Goal: Information Seeking & Learning: Learn about a topic

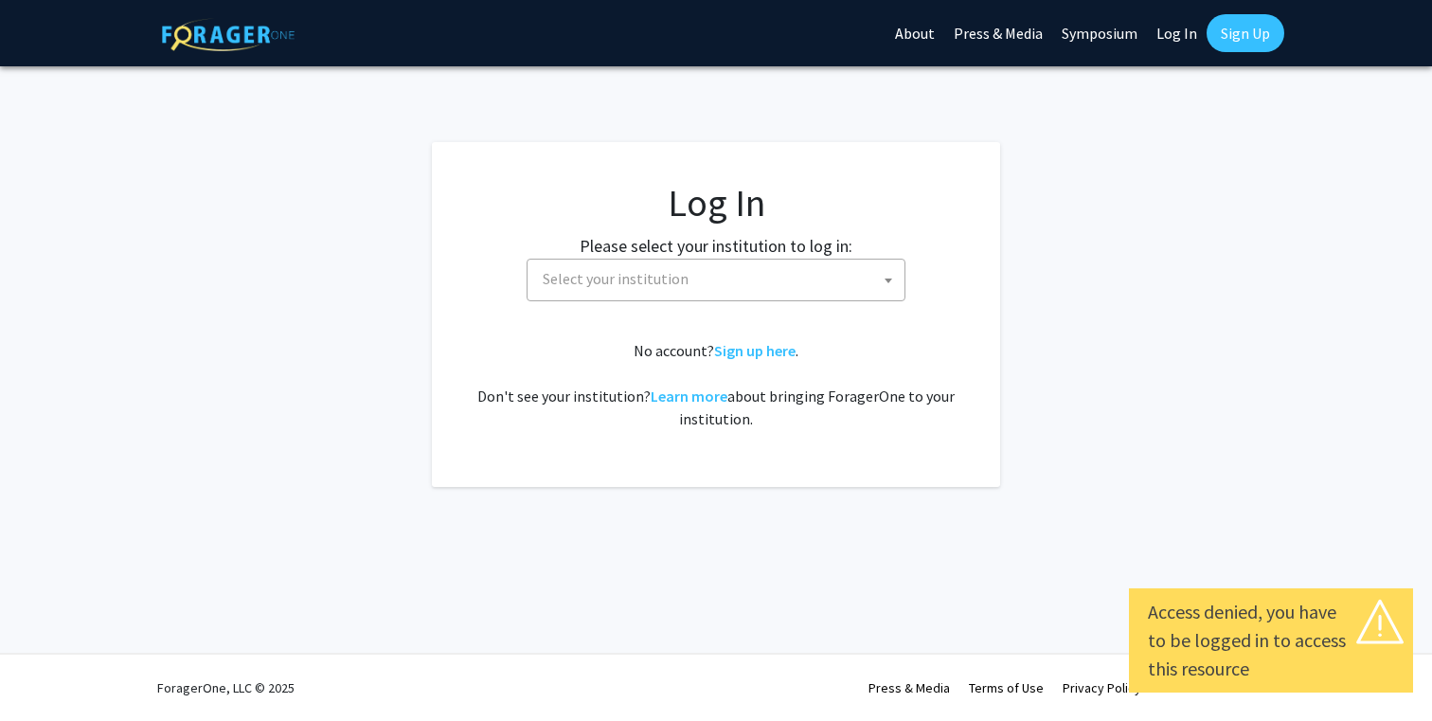
select select
click at [716, 278] on span "Select your institution" at bounding box center [719, 279] width 369 height 39
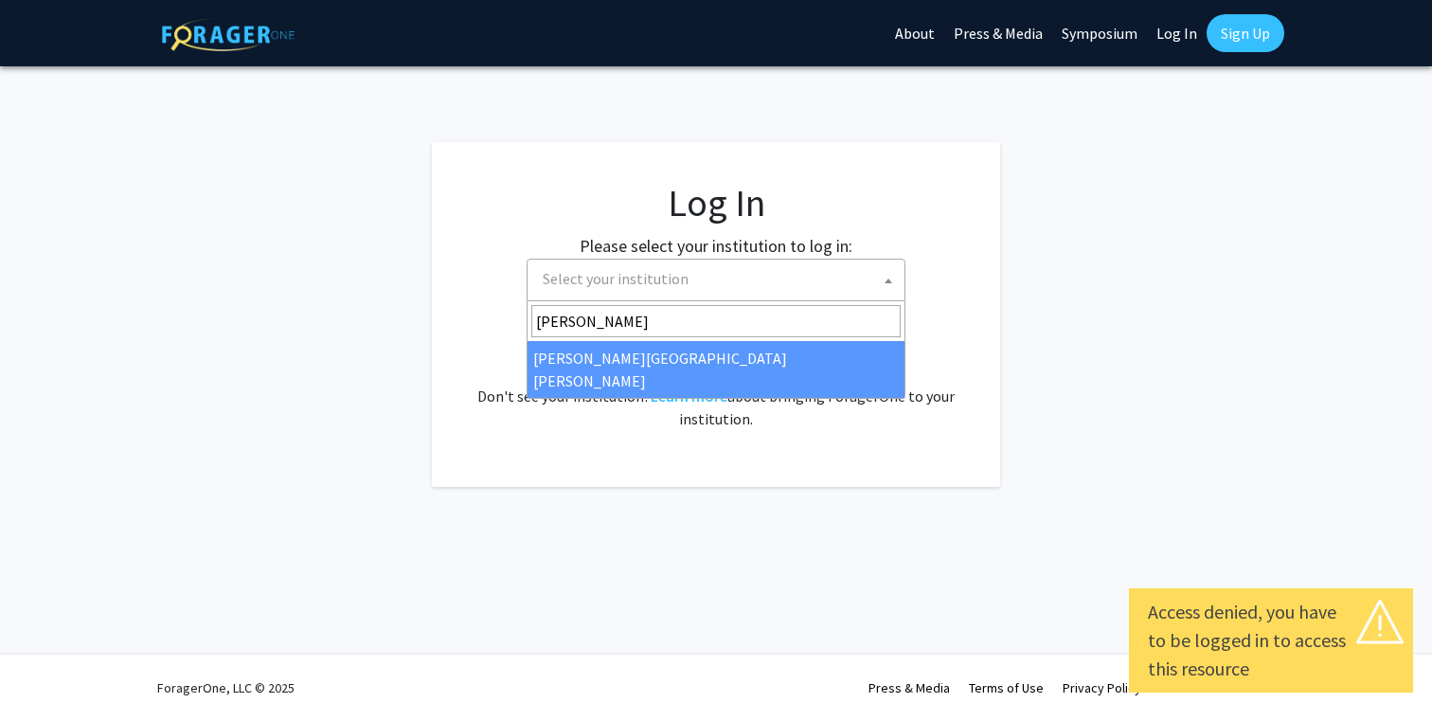
type input "[PERSON_NAME]"
select select "1"
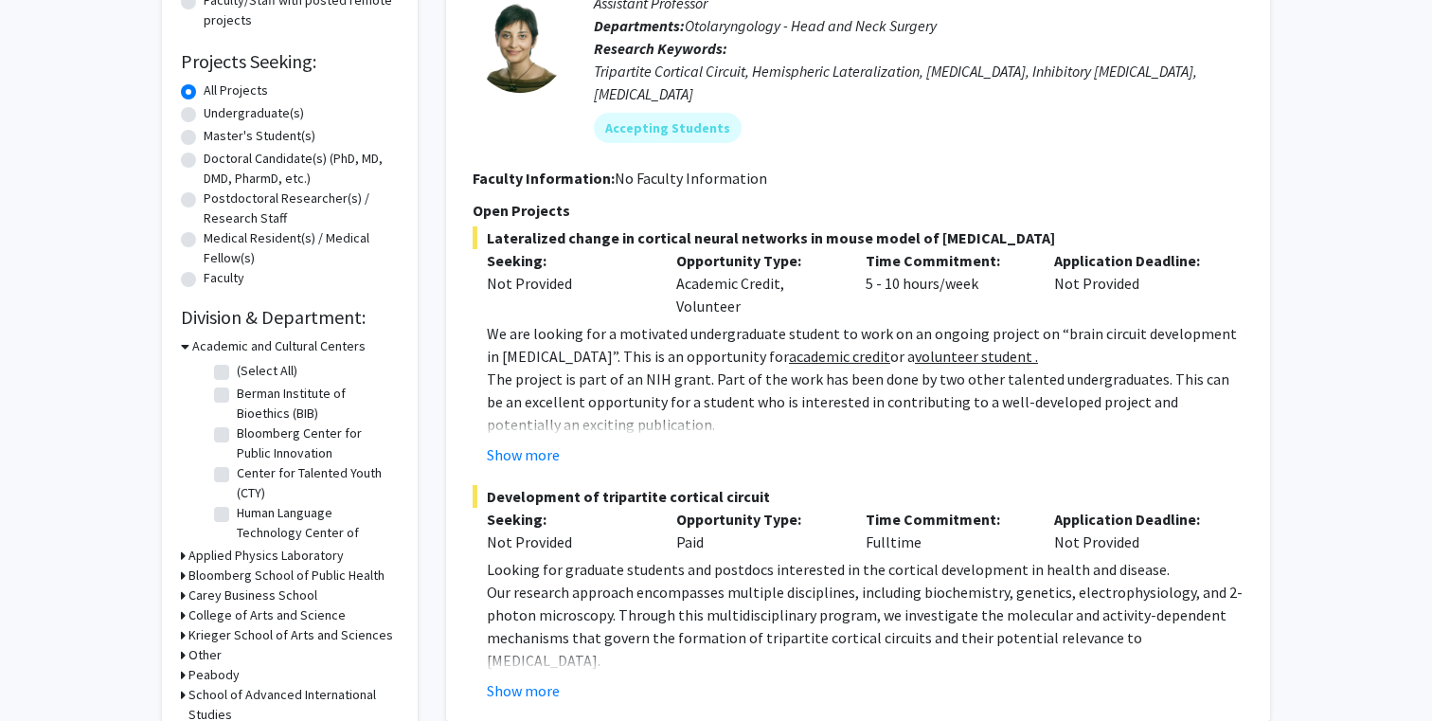
scroll to position [278, 0]
click at [499, 442] on button "Show more" at bounding box center [523, 453] width 73 height 23
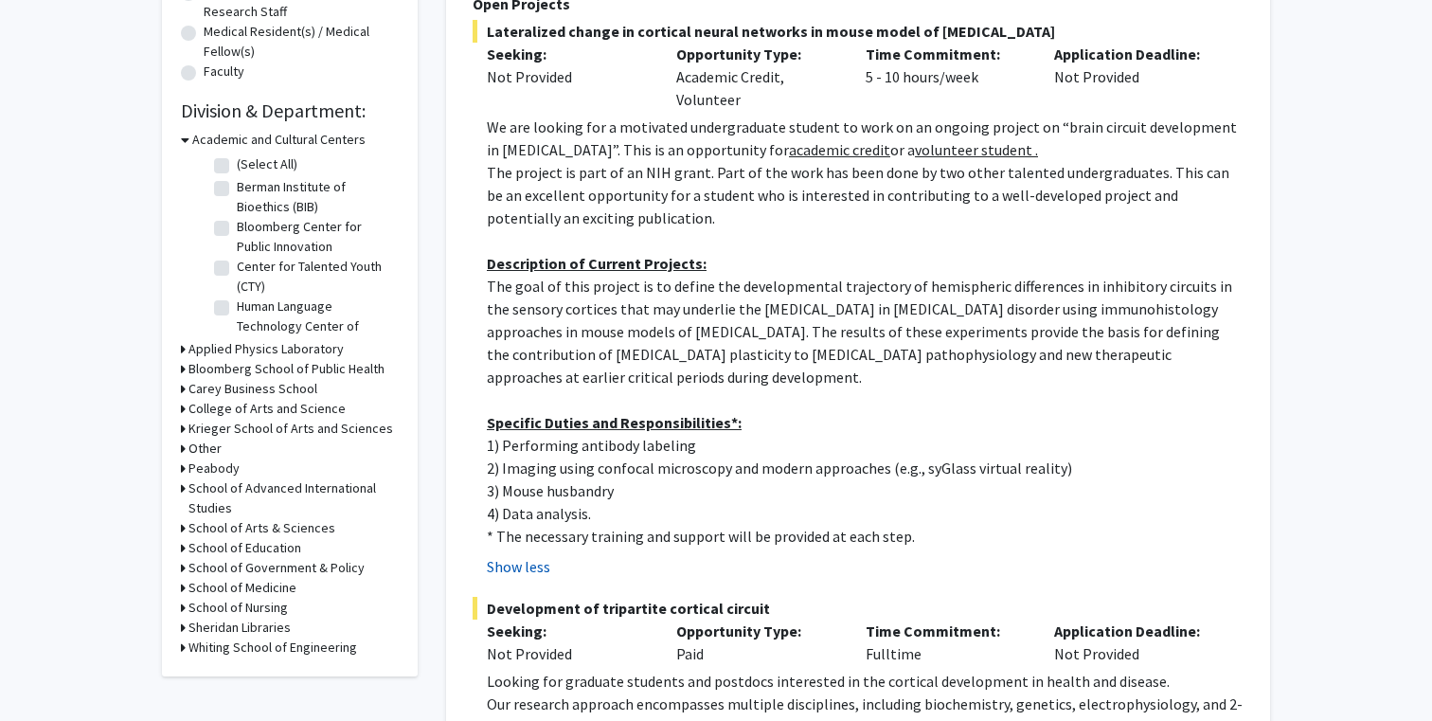
scroll to position [488, 0]
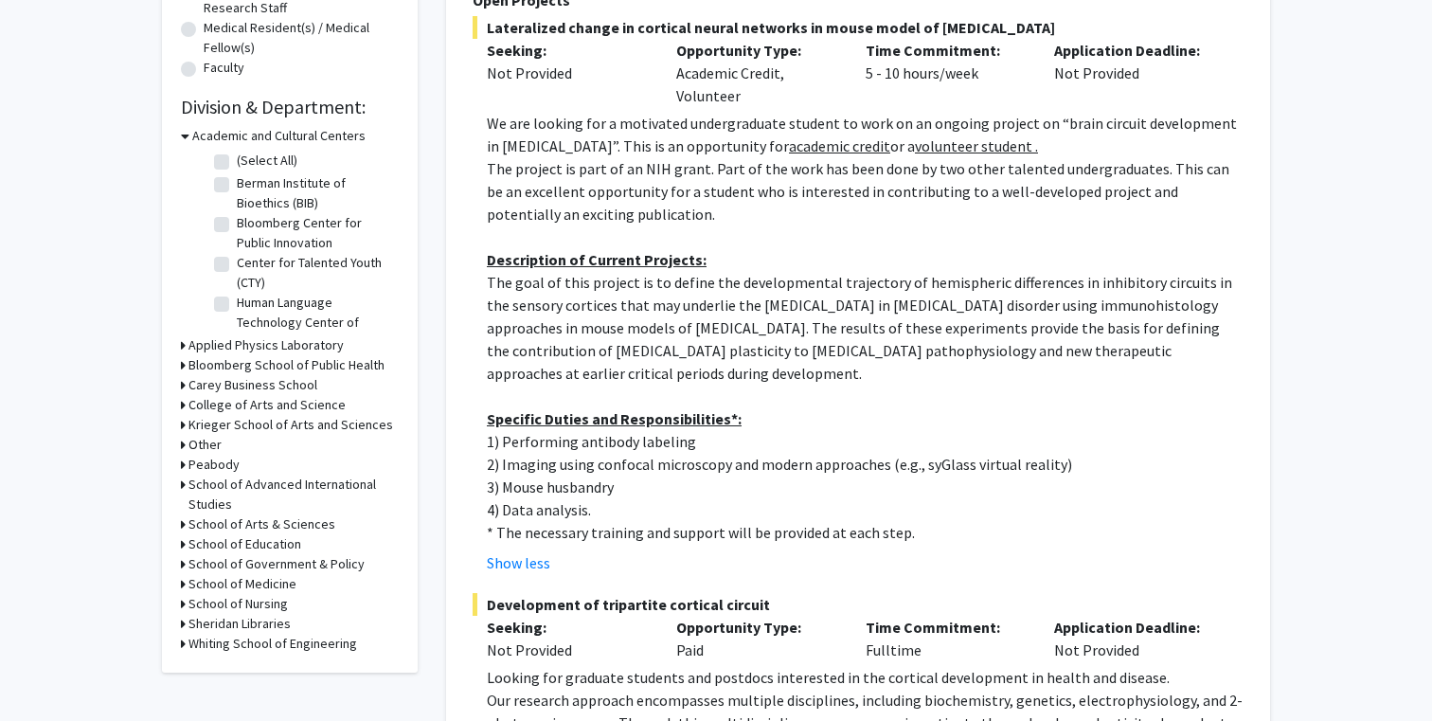
click at [593, 271] on p "The goal of this project is to define the developmental trajectory of hemispher…" at bounding box center [865, 328] width 757 height 114
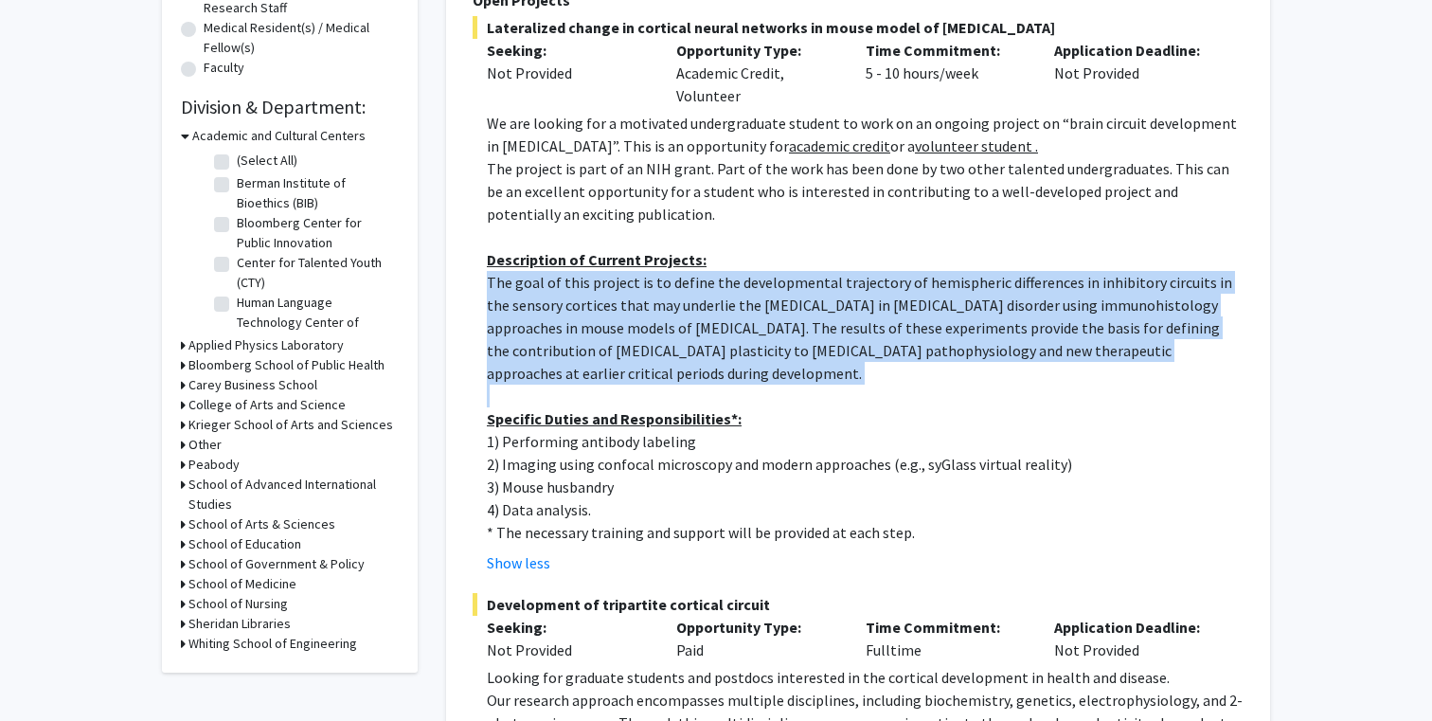
click at [586, 385] on p at bounding box center [865, 396] width 757 height 23
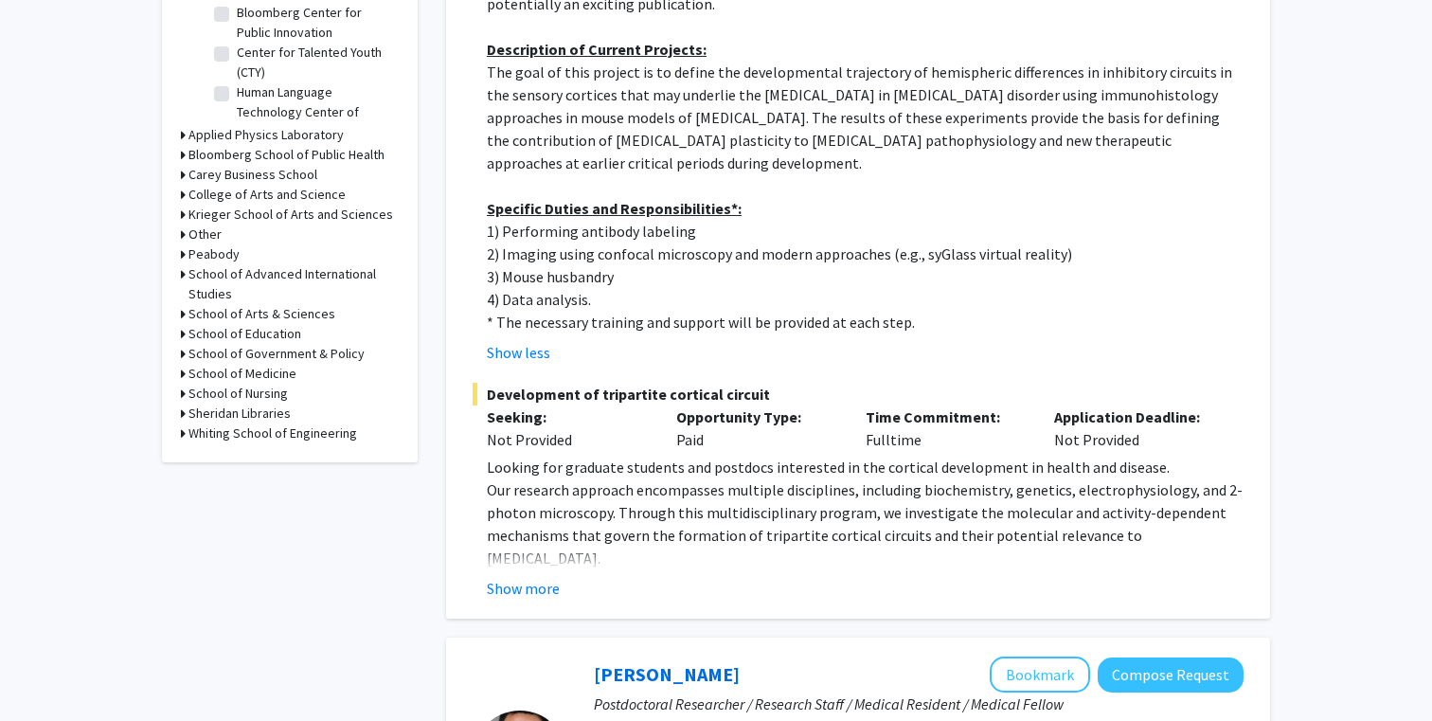
scroll to position [699, 0]
click at [531, 576] on button "Show more" at bounding box center [523, 587] width 73 height 23
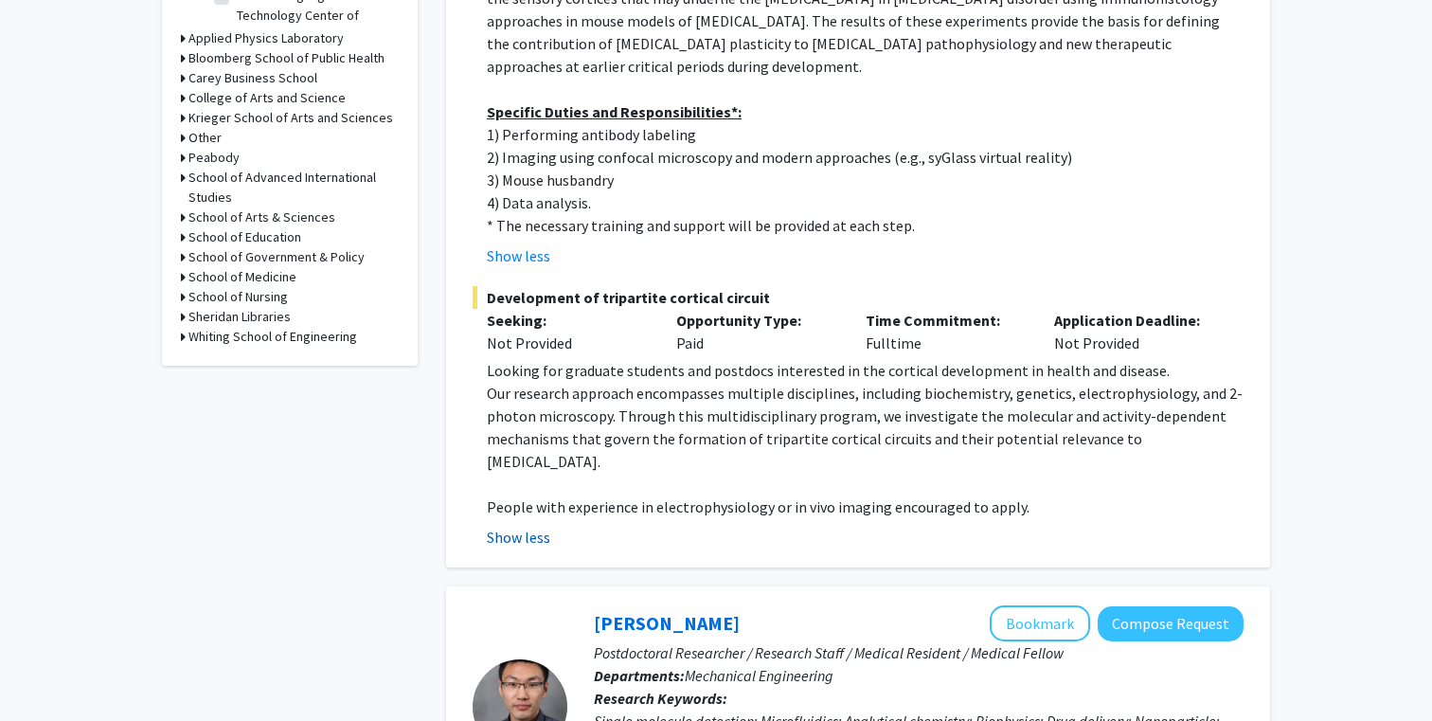
scroll to position [800, 0]
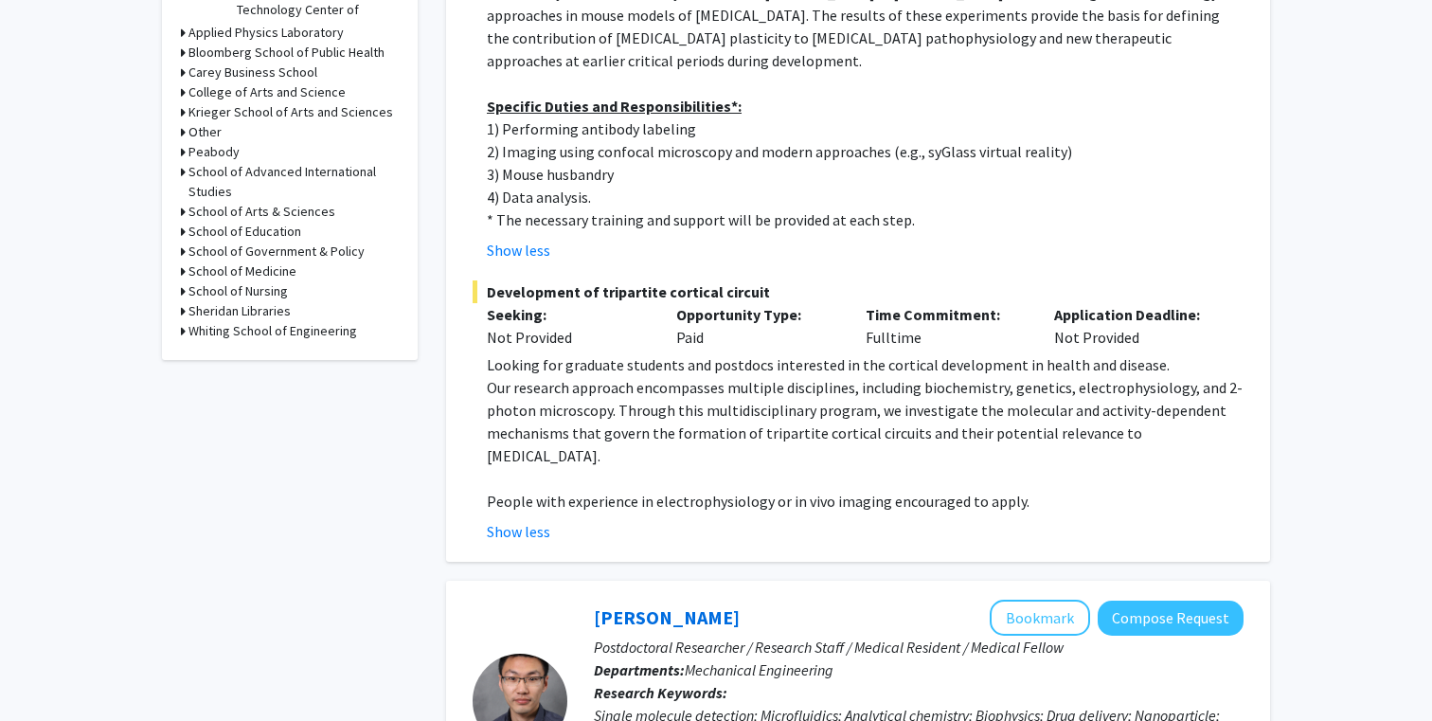
click at [578, 436] on p "Our research approach encompasses multiple disciplines, including biochemistry,…" at bounding box center [865, 421] width 757 height 91
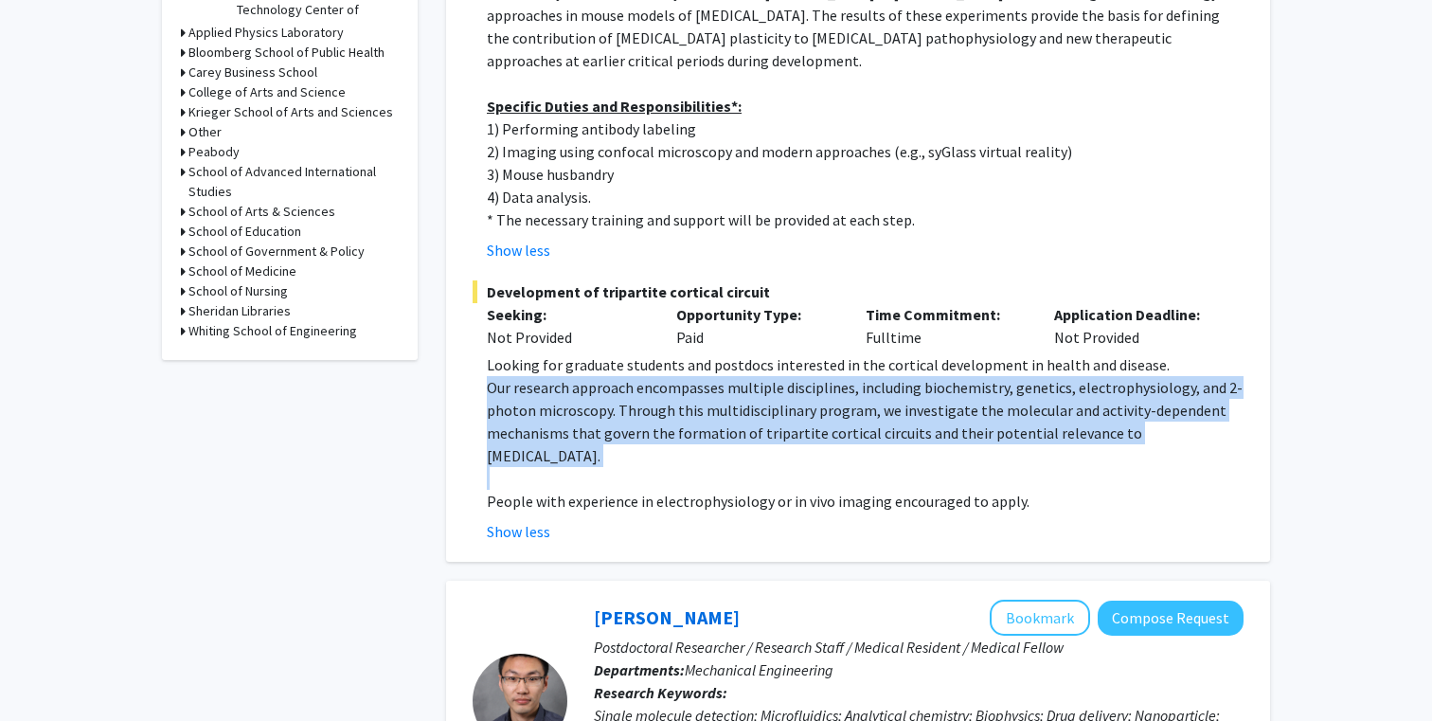
click at [590, 397] on p "Our research approach encompasses multiple disciplines, including biochemistry,…" at bounding box center [865, 421] width 757 height 91
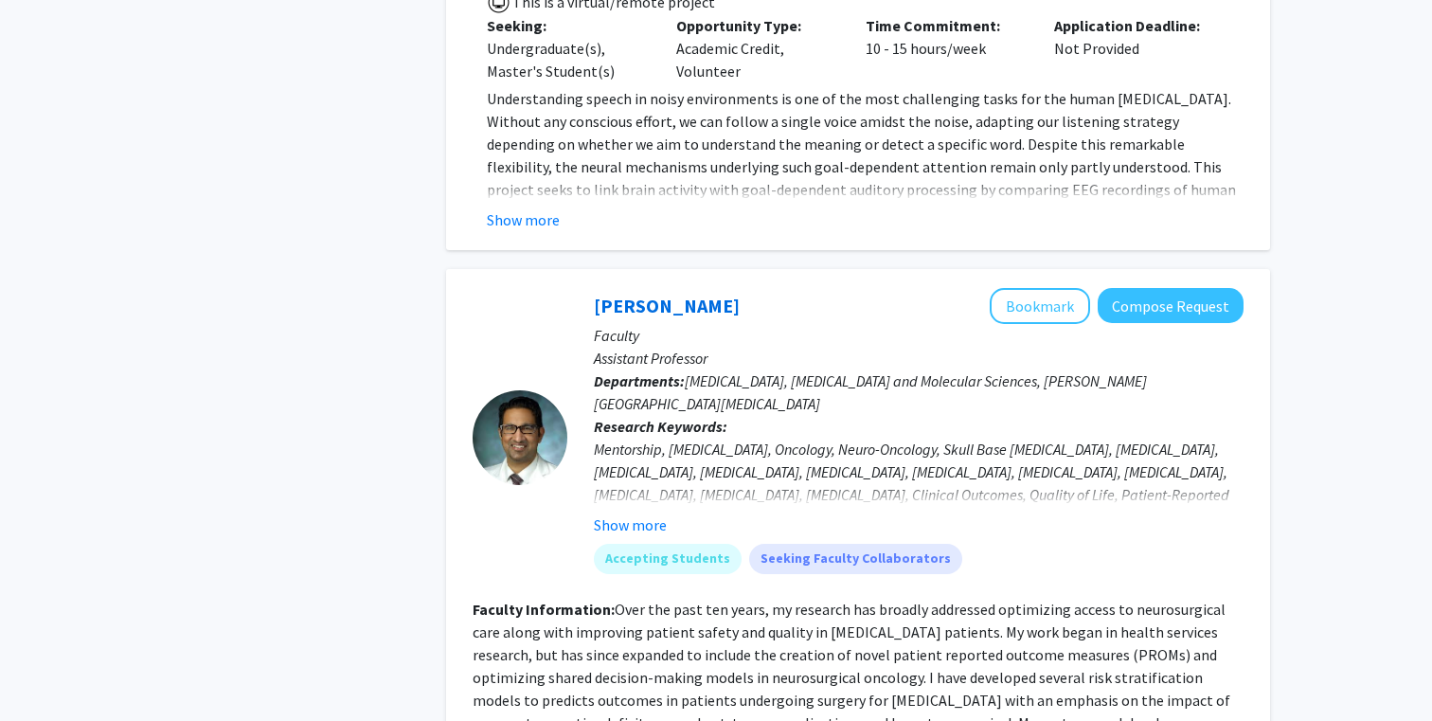
scroll to position [5304, 0]
click at [607, 511] on button "Show more" at bounding box center [630, 522] width 73 height 23
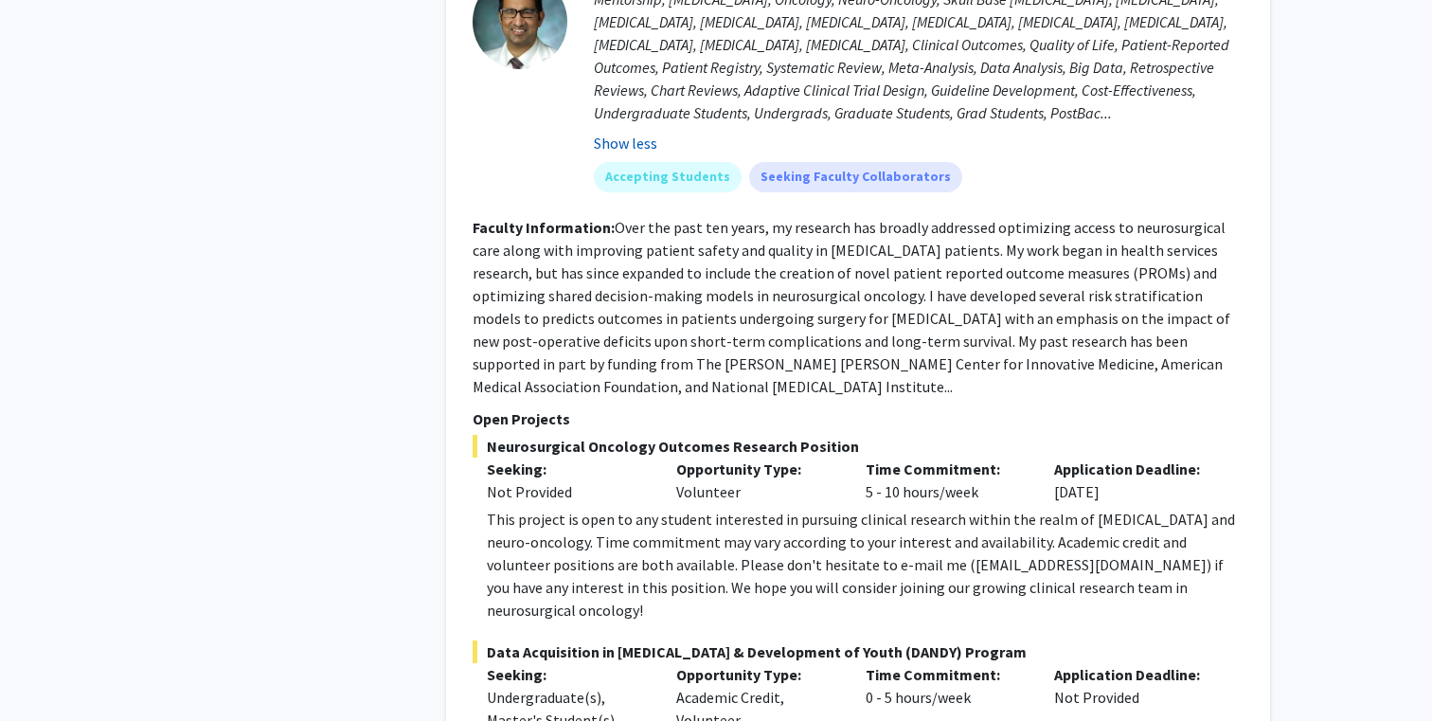
scroll to position [5751, 0]
click at [653, 509] on div "This project is open to any student interested in pursuing clinical research wi…" at bounding box center [865, 566] width 757 height 114
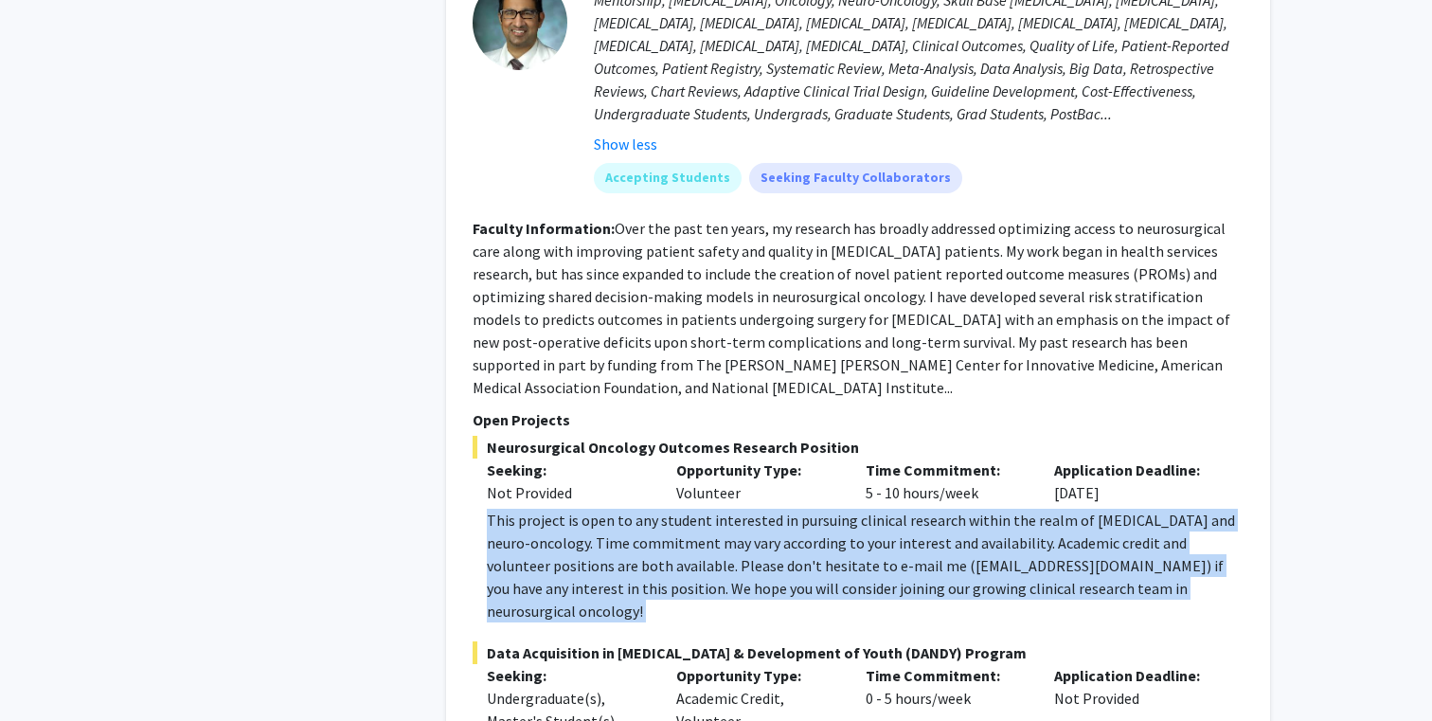
click at [652, 509] on div "This project is open to any student interested in pursuing clinical research wi…" at bounding box center [865, 566] width 757 height 114
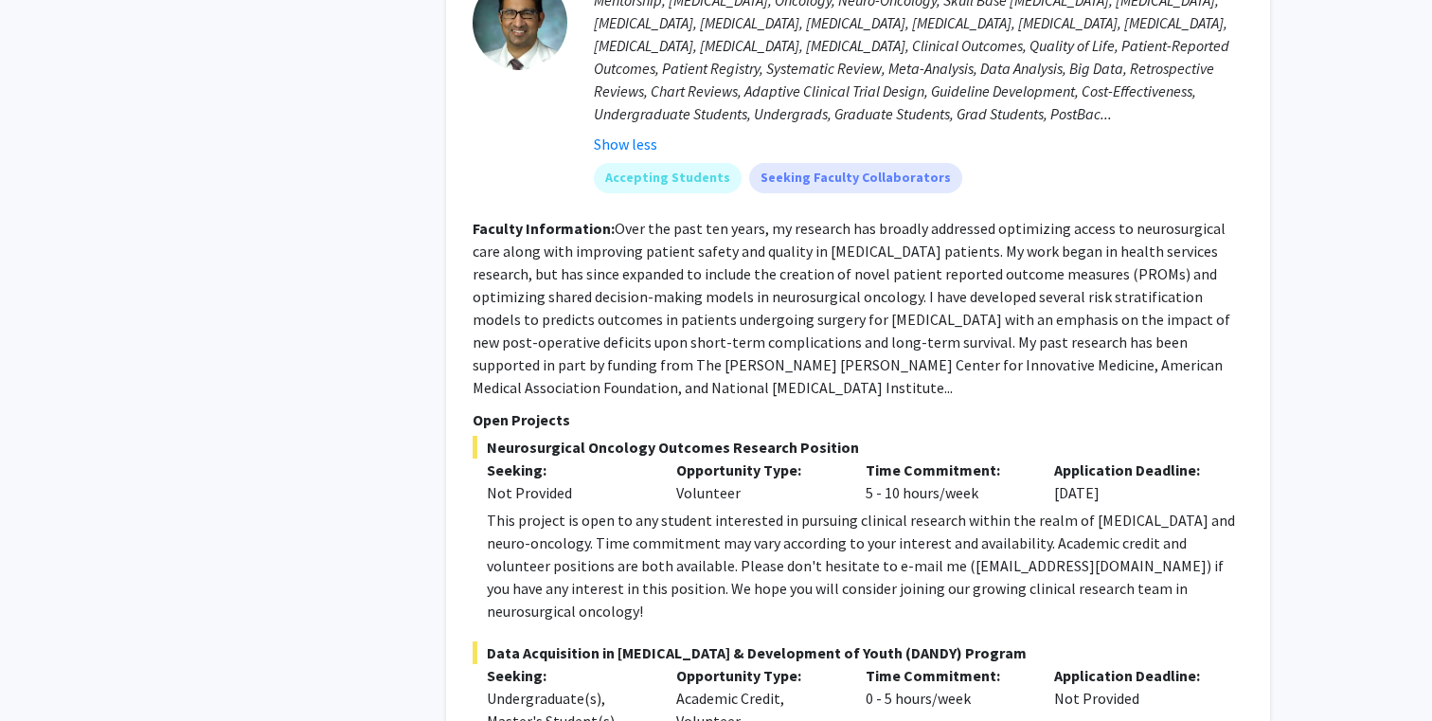
click at [652, 509] on div "This project is open to any student interested in pursuing clinical research wi…" at bounding box center [865, 566] width 757 height 114
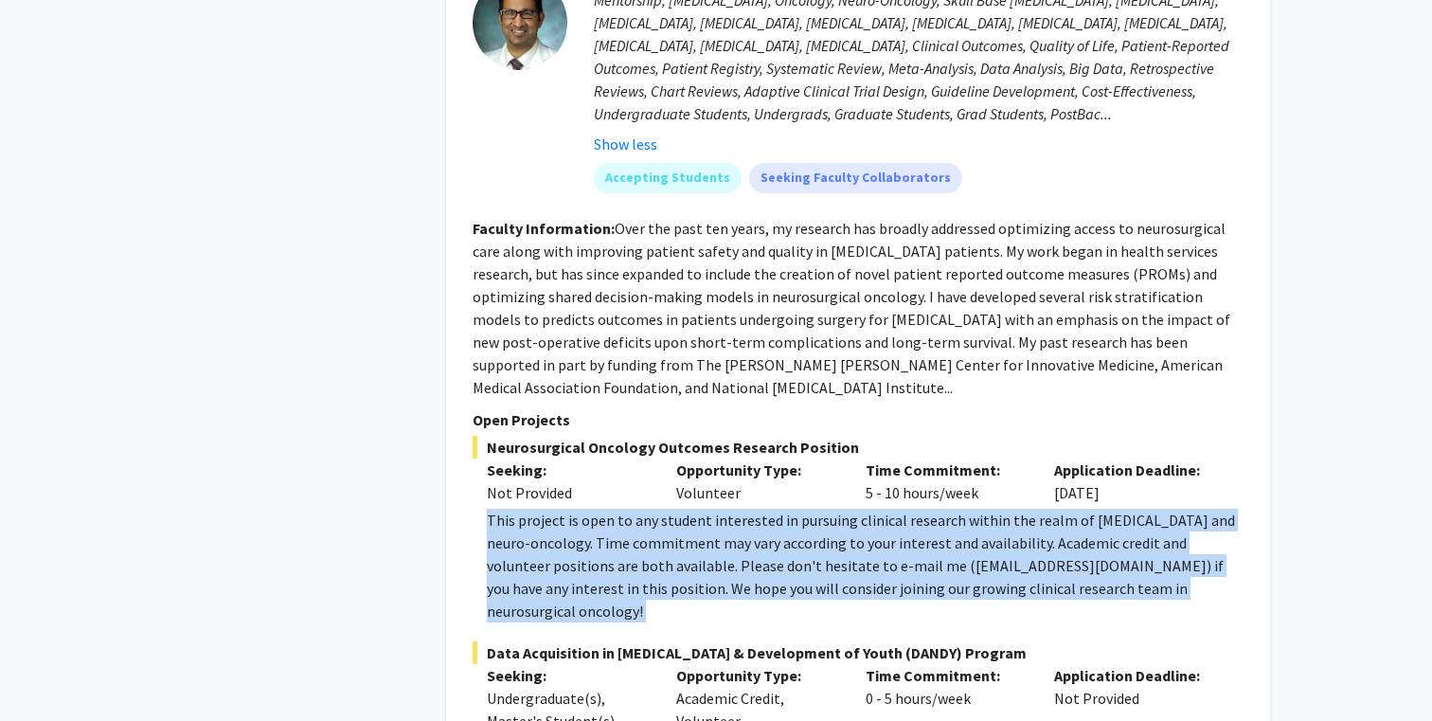
click at [654, 509] on div "This project is open to any student interested in pursuing clinical research wi…" at bounding box center [865, 566] width 757 height 114
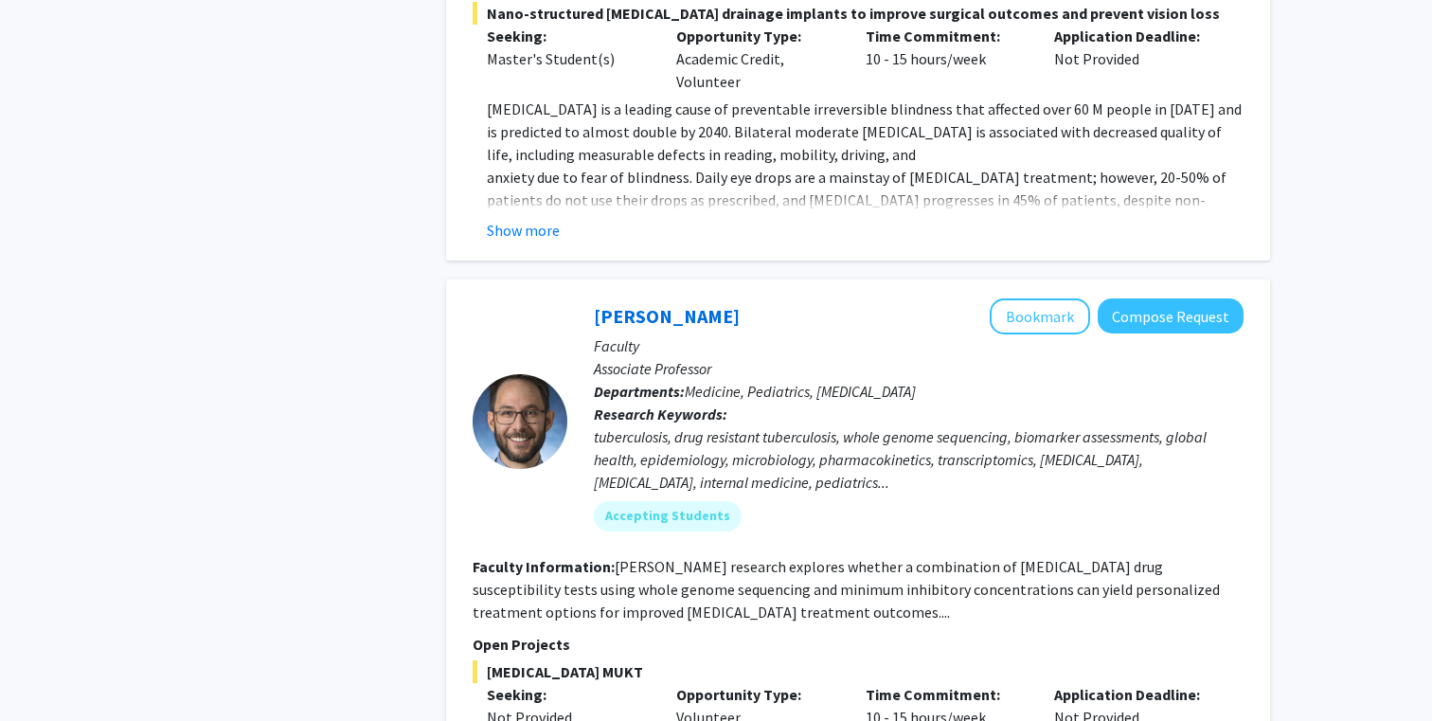
scroll to position [9286, 0]
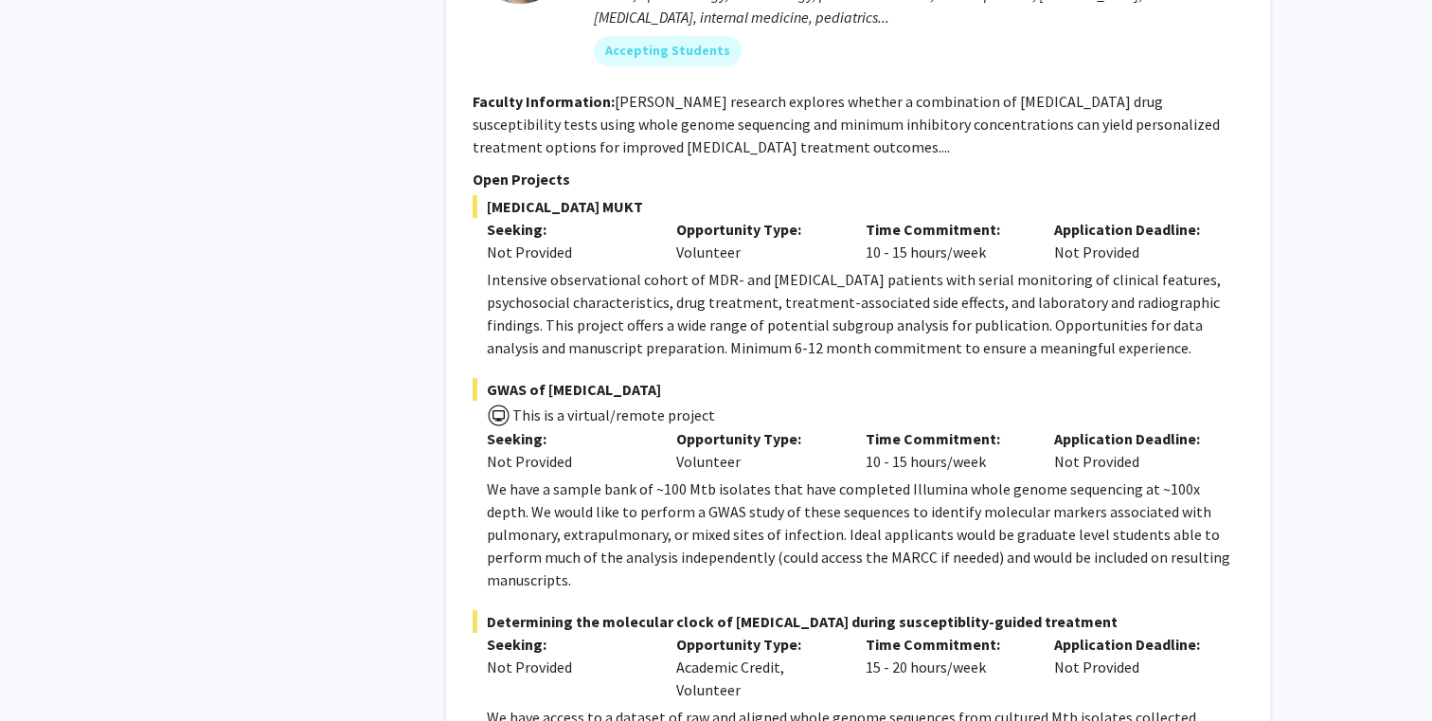
scroll to position [9747, 0]
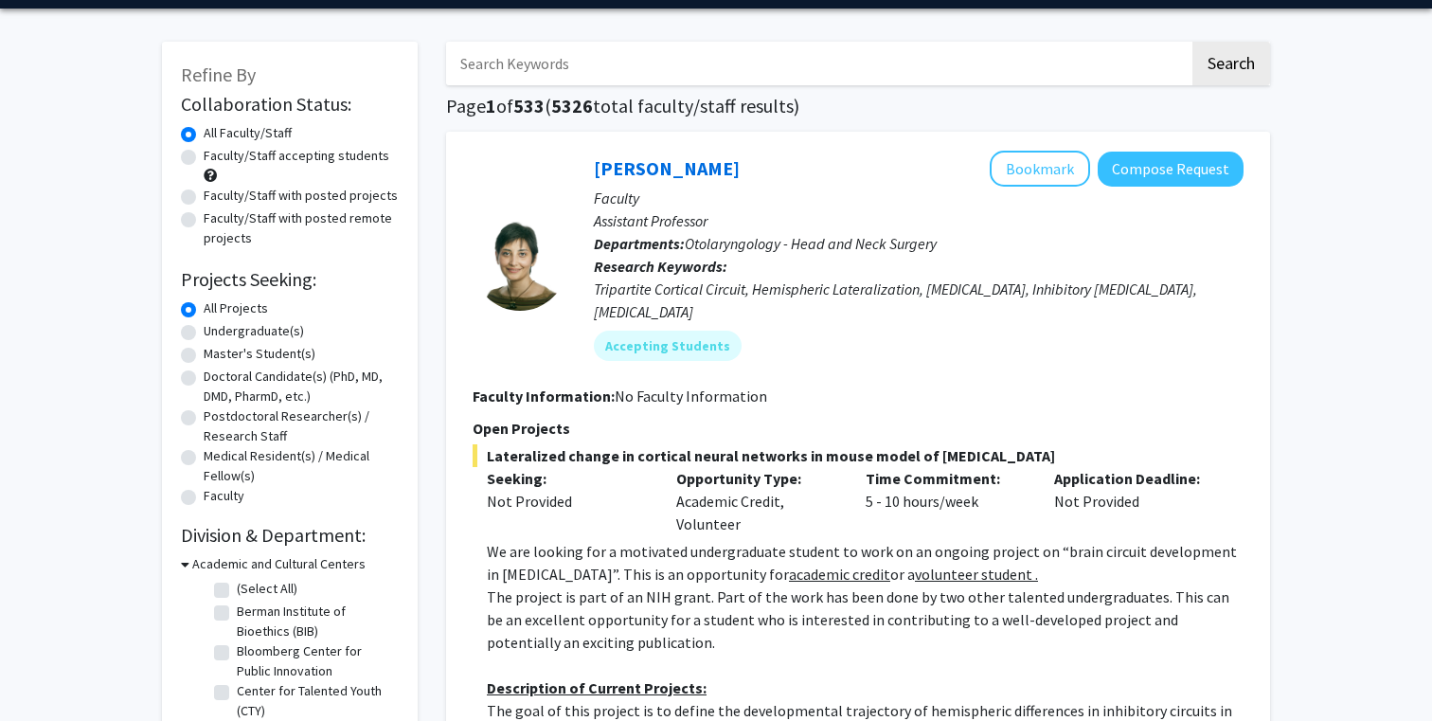
scroll to position [72, 0]
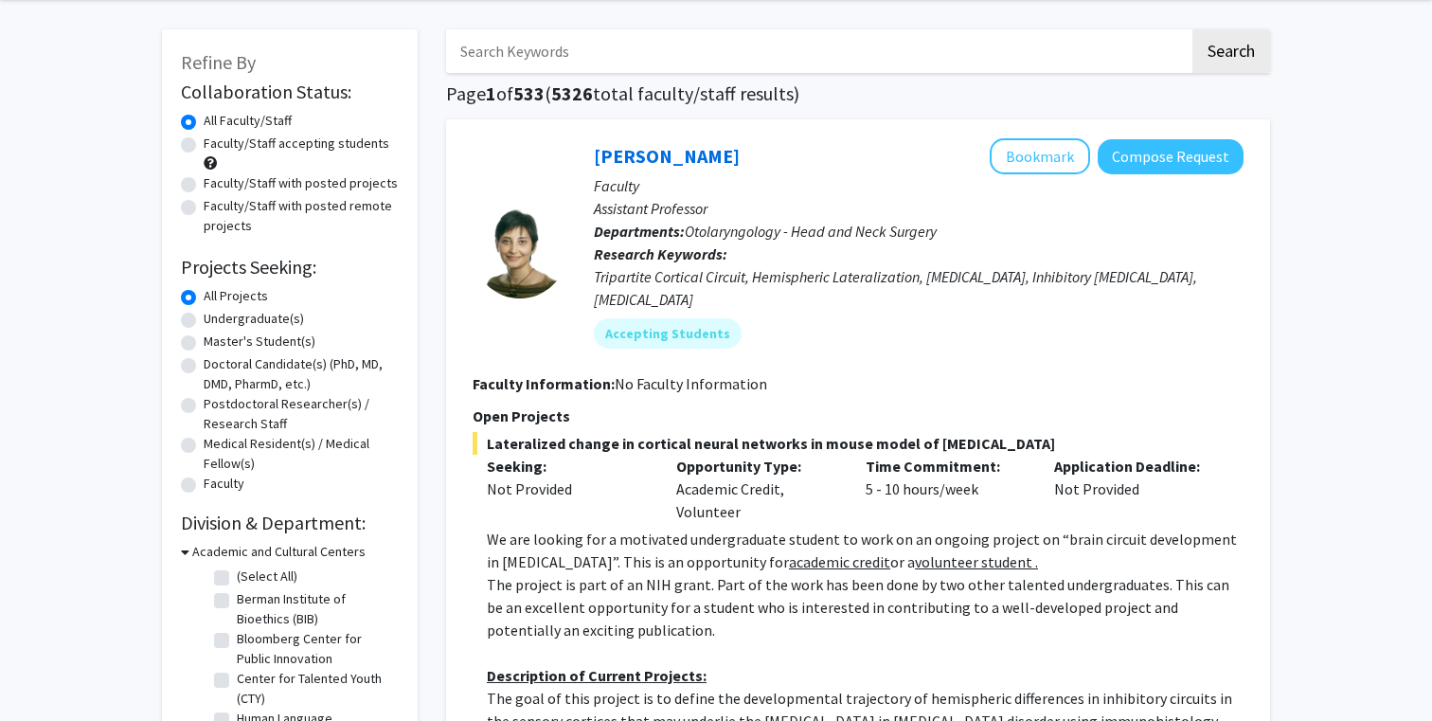
click at [282, 323] on label "Undergraduate(s)" at bounding box center [254, 319] width 100 height 20
click at [216, 321] on input "Undergraduate(s)" at bounding box center [210, 315] width 12 height 12
radio input "true"
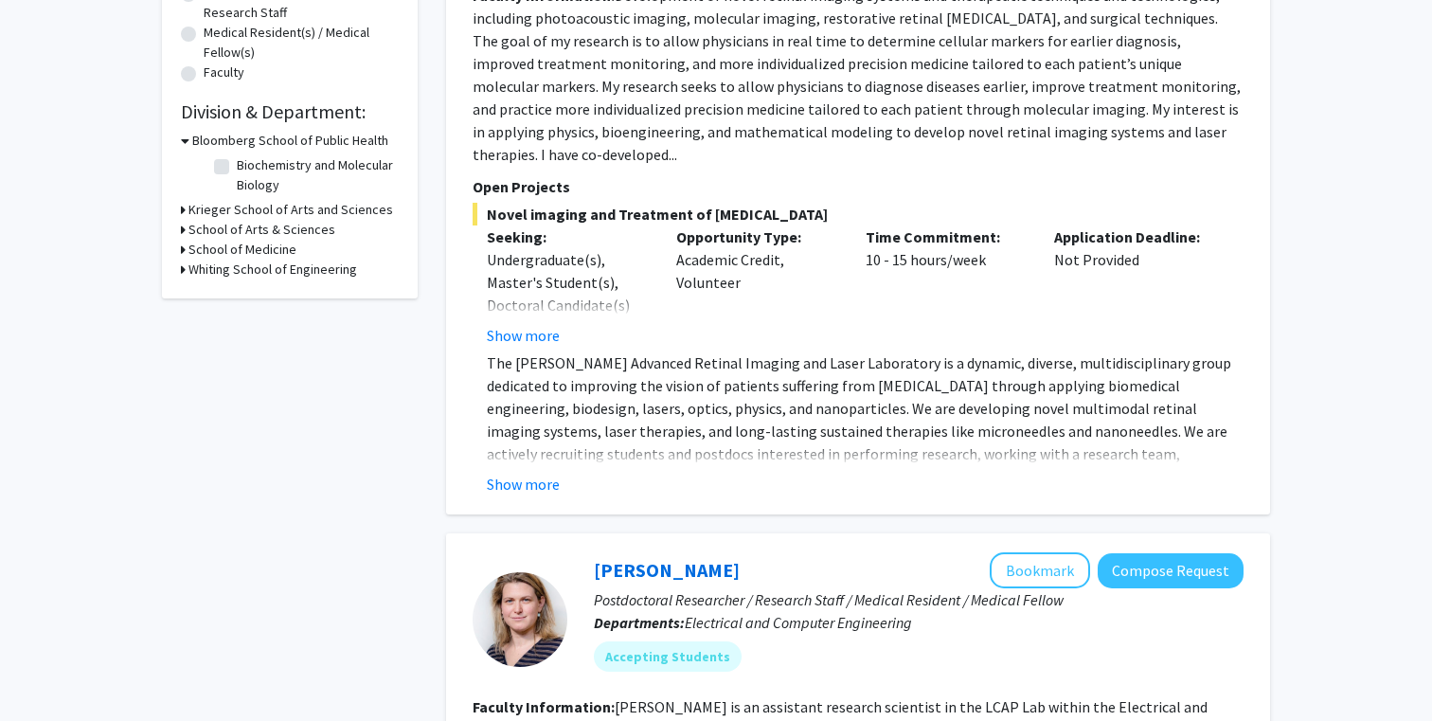
scroll to position [487, 0]
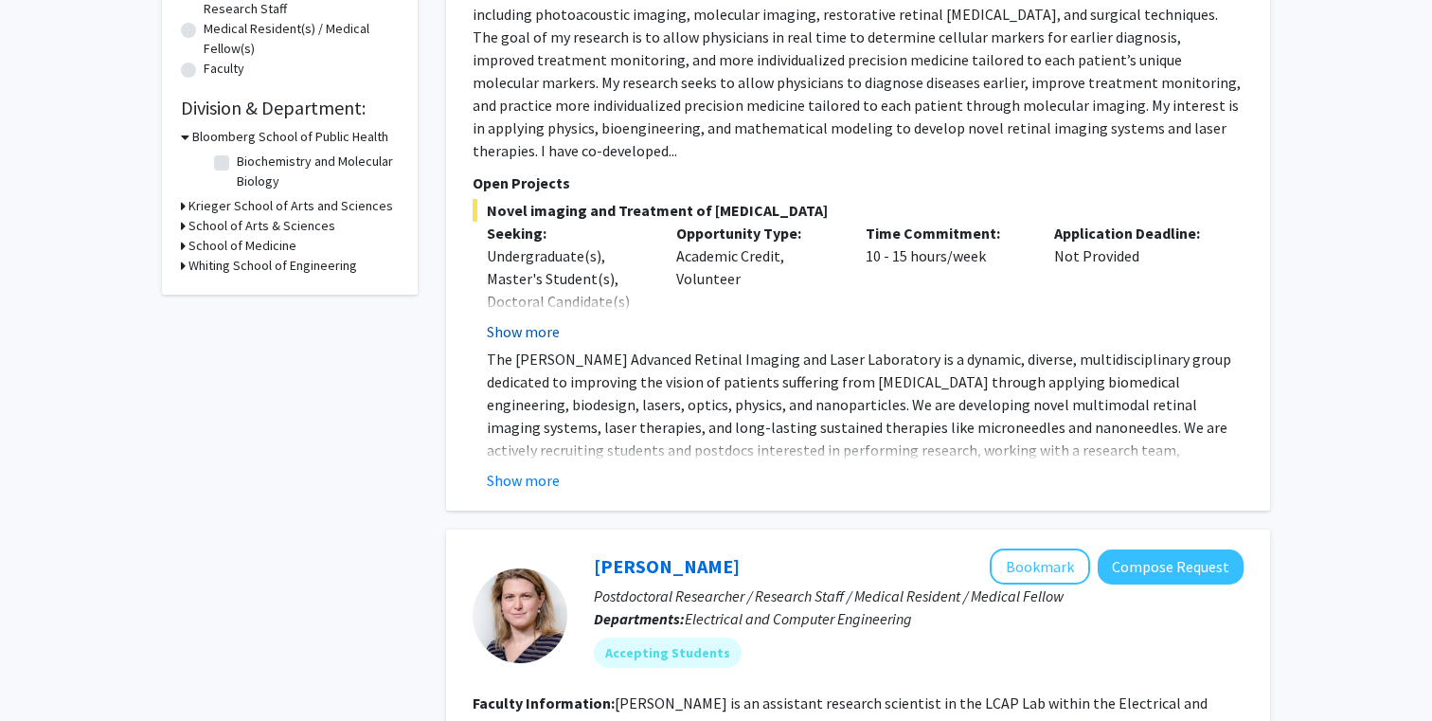
click at [543, 320] on button "Show more" at bounding box center [523, 331] width 73 height 23
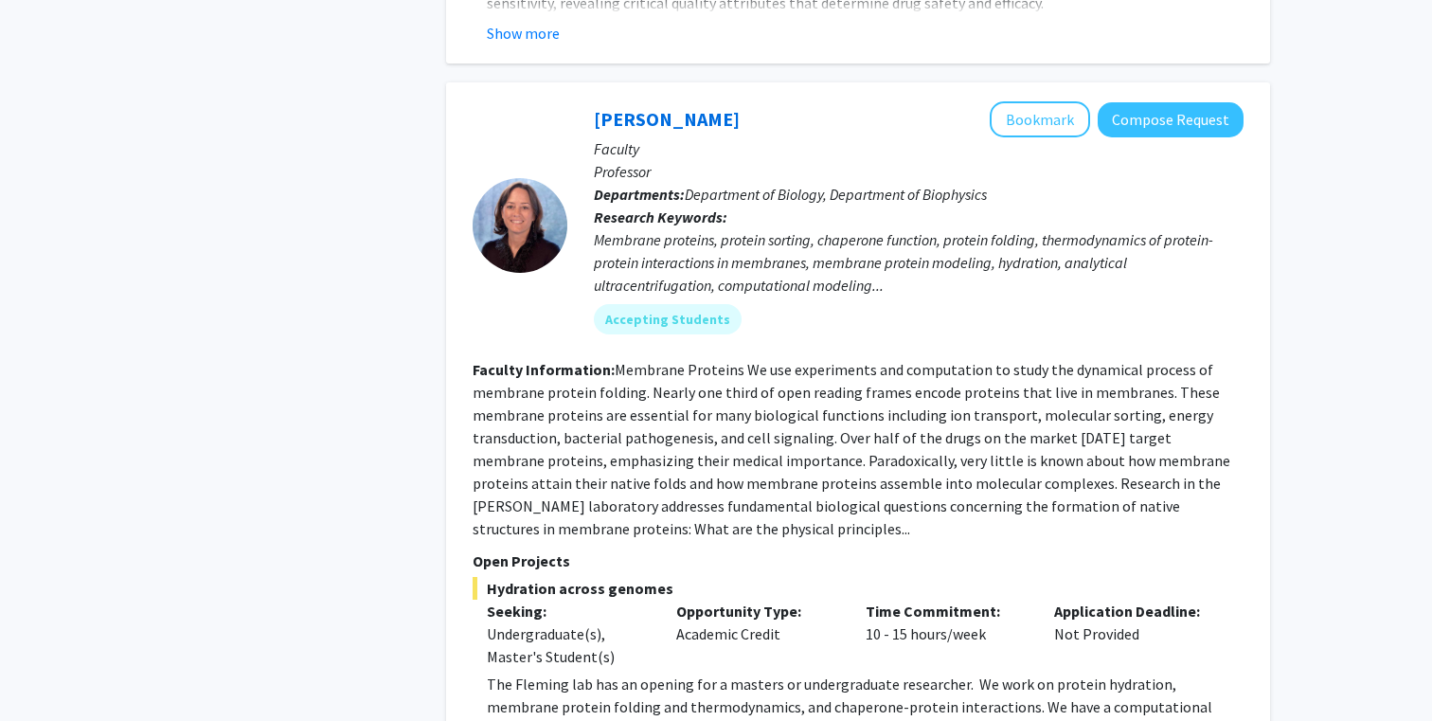
scroll to position [3991, 0]
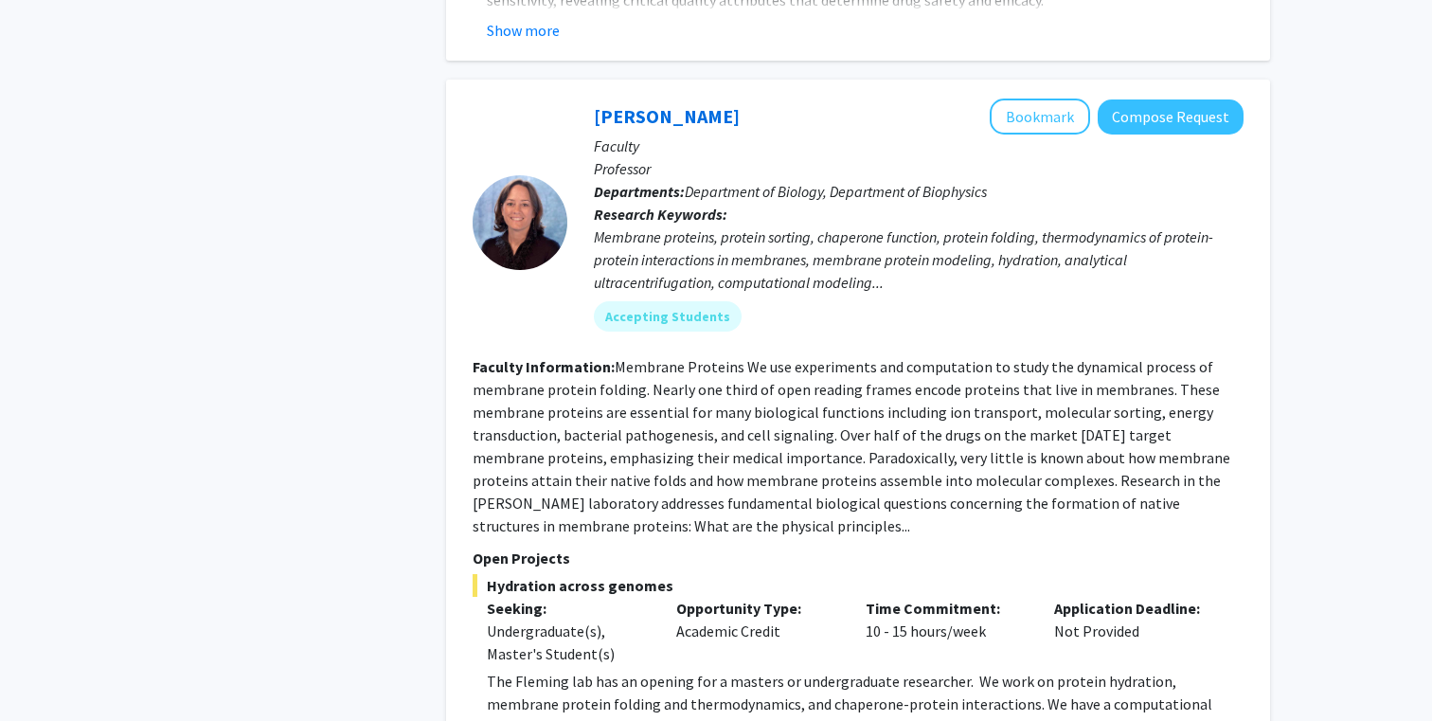
click at [539, 680] on div "Karen Fleming Bookmark Compose Request Faculty Professor Departments: Departmen…" at bounding box center [858, 456] width 824 height 753
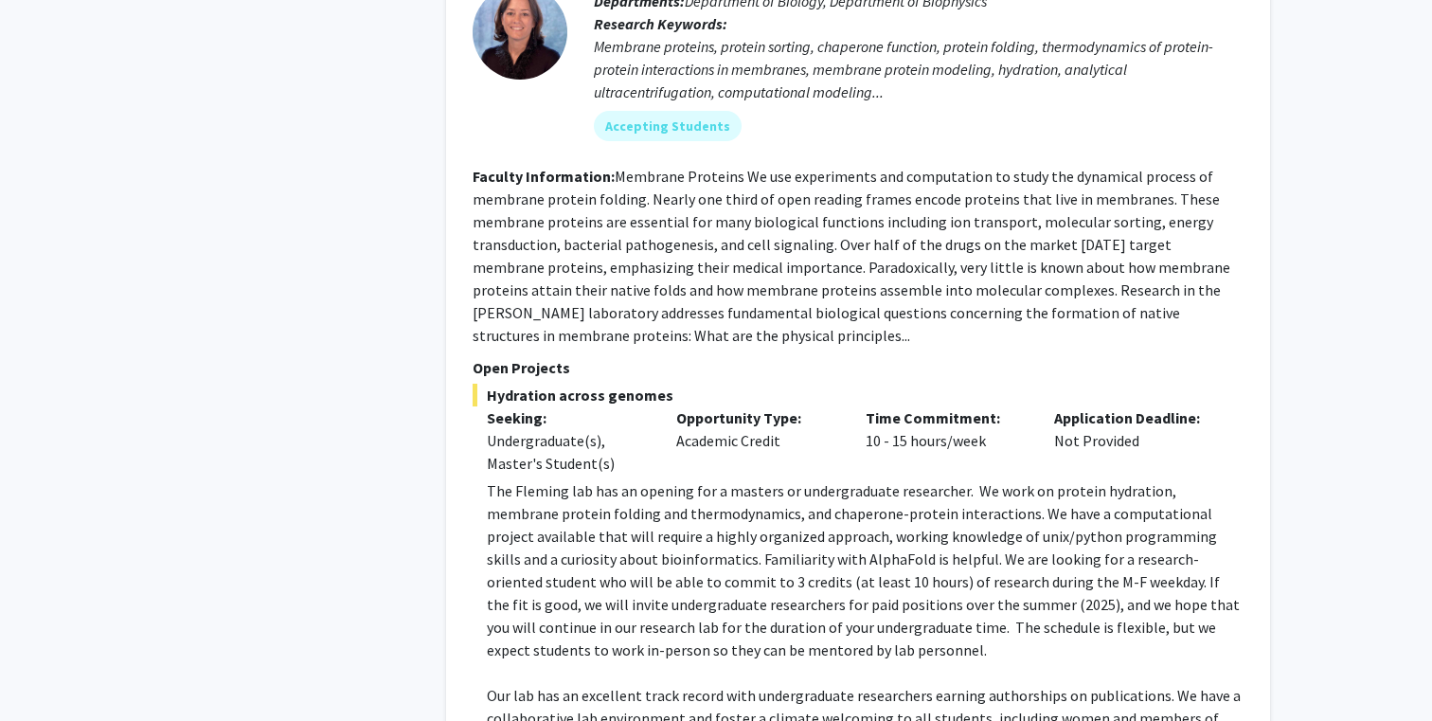
scroll to position [4190, 0]
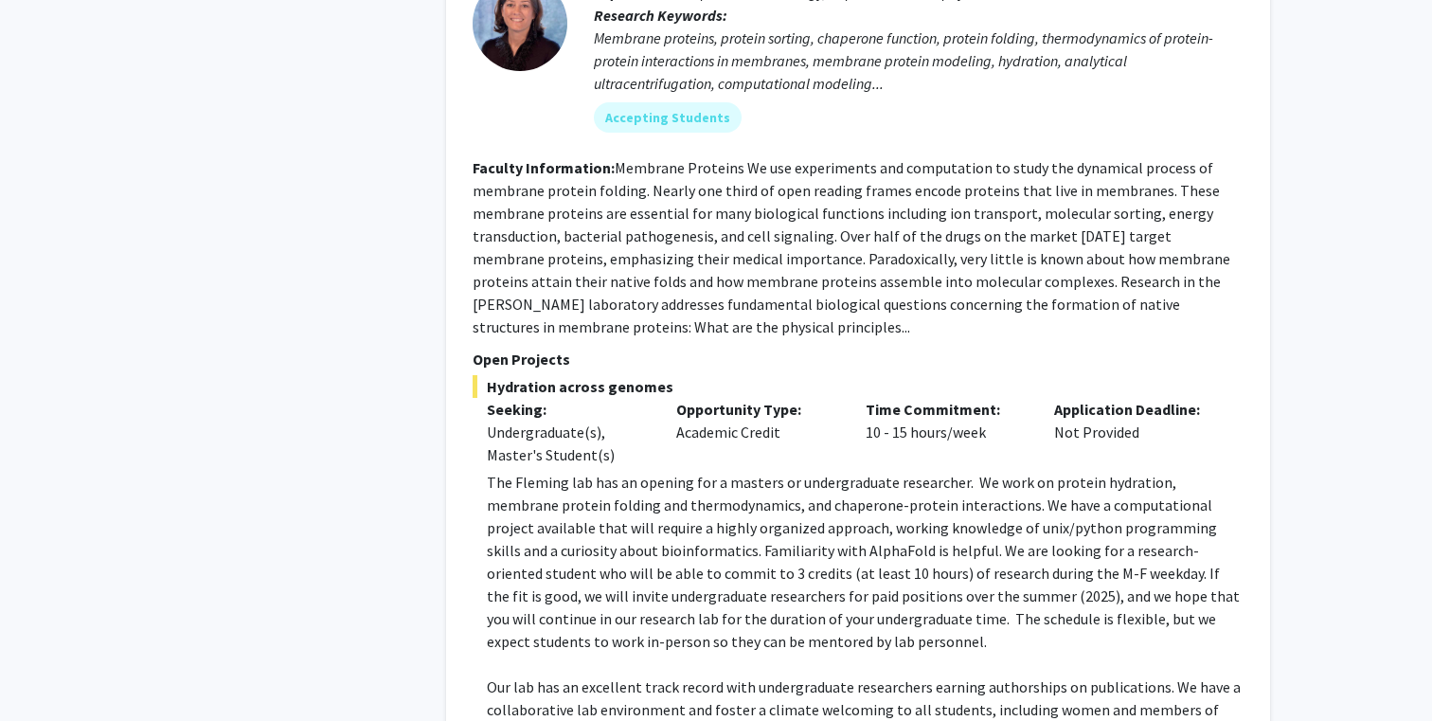
click at [677, 471] on p "The Fleming lab has an opening for a masters or undergraduate researcher. We wo…" at bounding box center [865, 562] width 757 height 182
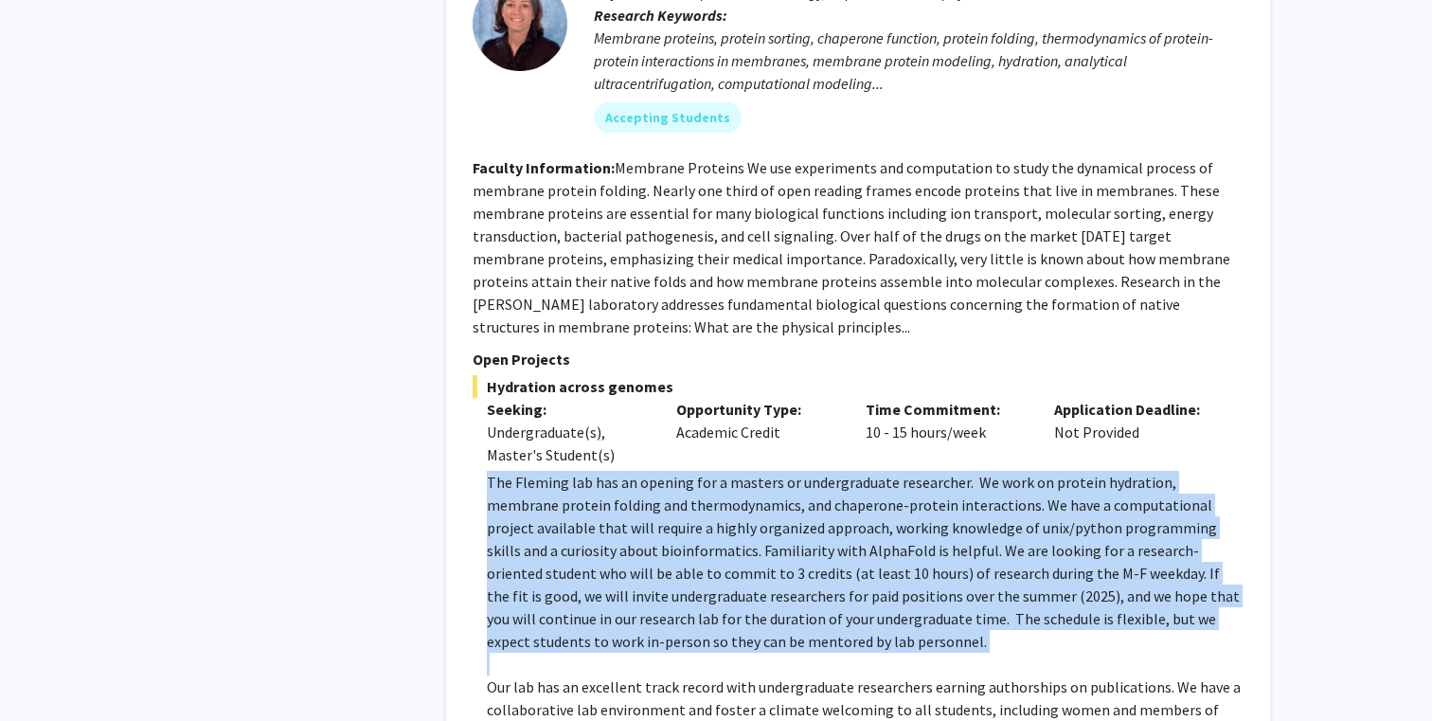
click at [687, 471] on p "The Fleming lab has an opening for a masters or undergraduate researcher. We wo…" at bounding box center [865, 562] width 757 height 182
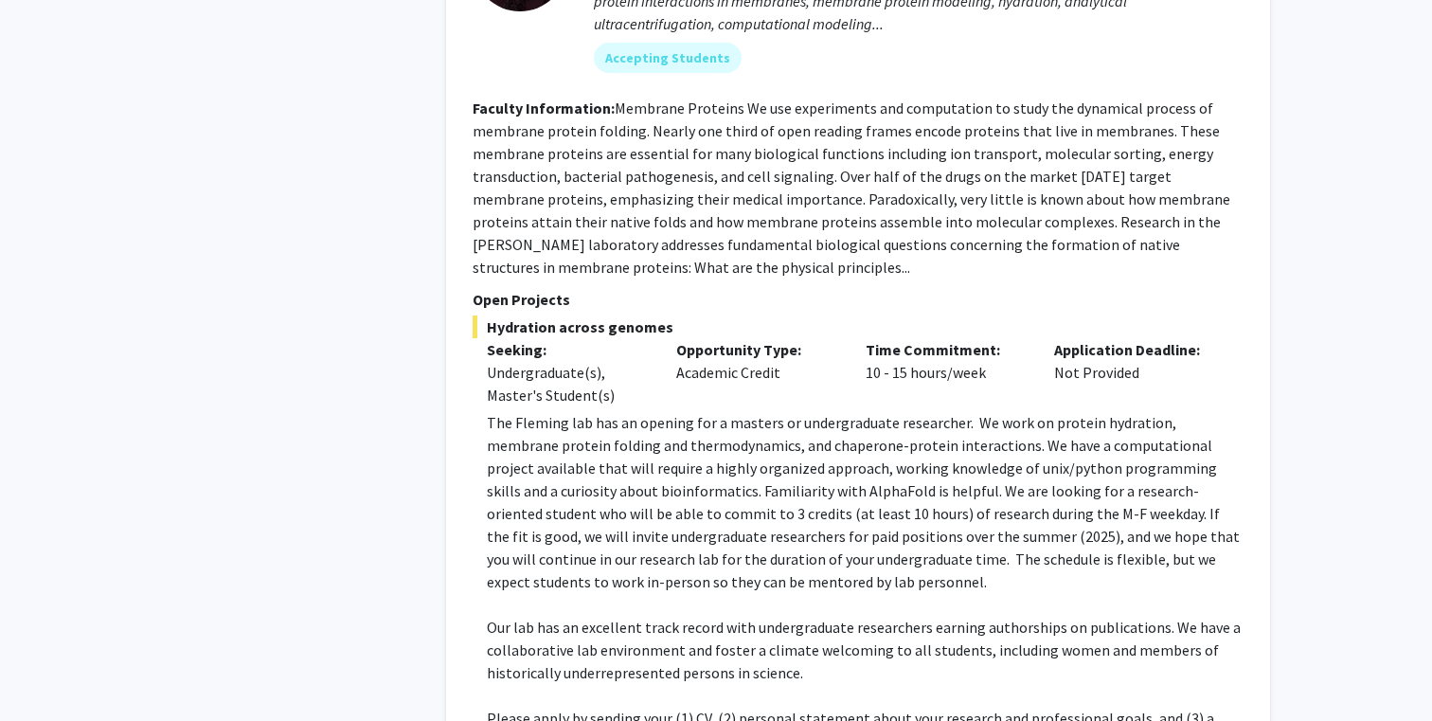
scroll to position [4252, 0]
click at [686, 591] on p at bounding box center [865, 602] width 757 height 23
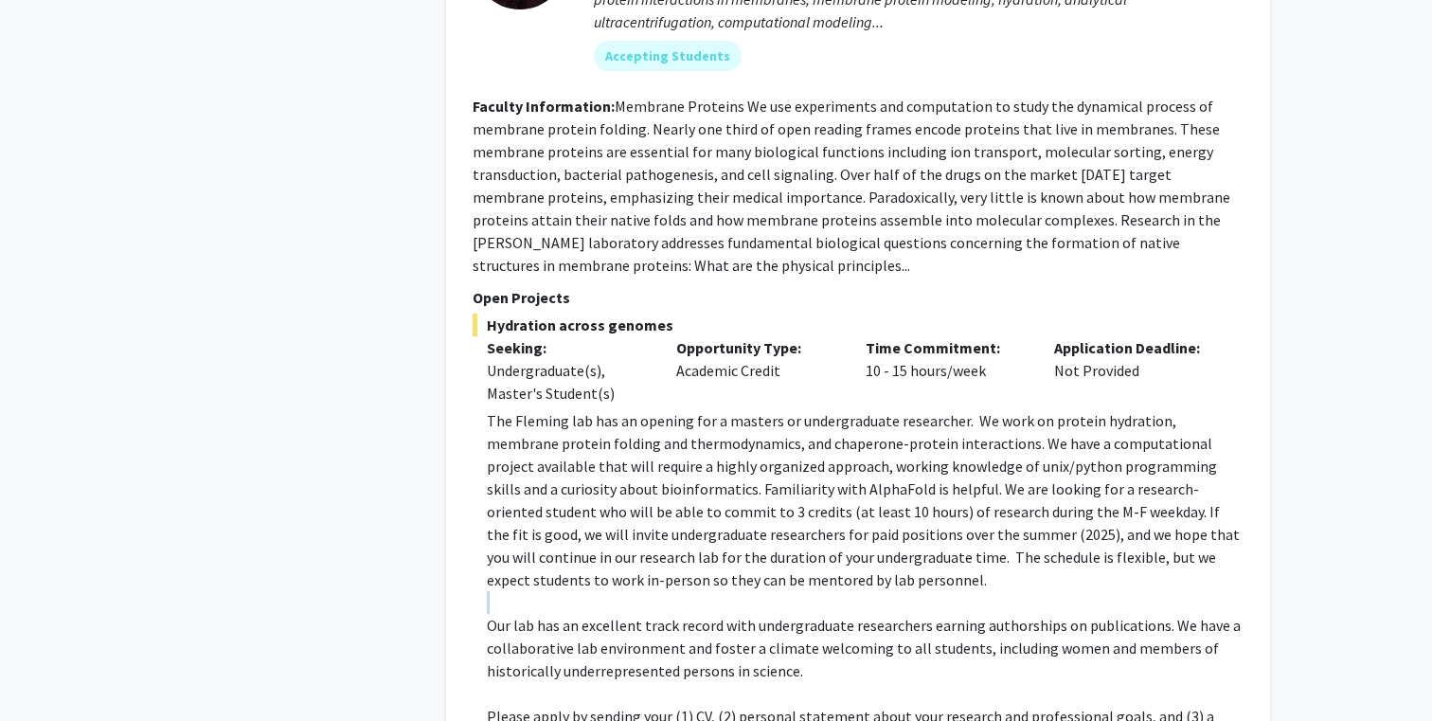
click at [686, 591] on p at bounding box center [865, 602] width 757 height 23
click at [685, 614] on p "Our lab has an excellent track record with undergraduate researchers earning au…" at bounding box center [865, 648] width 757 height 68
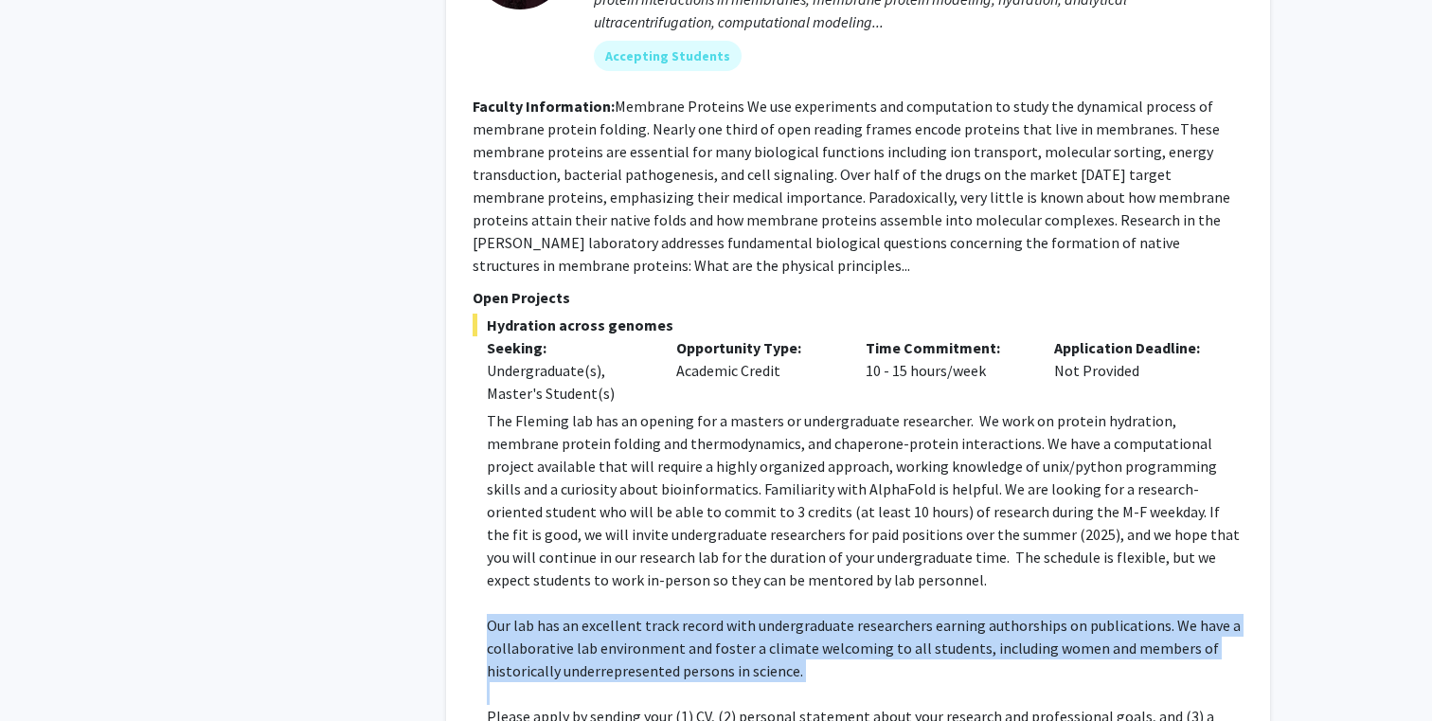
click at [689, 614] on p "Our lab has an excellent track record with undergraduate researchers earning au…" at bounding box center [865, 648] width 757 height 68
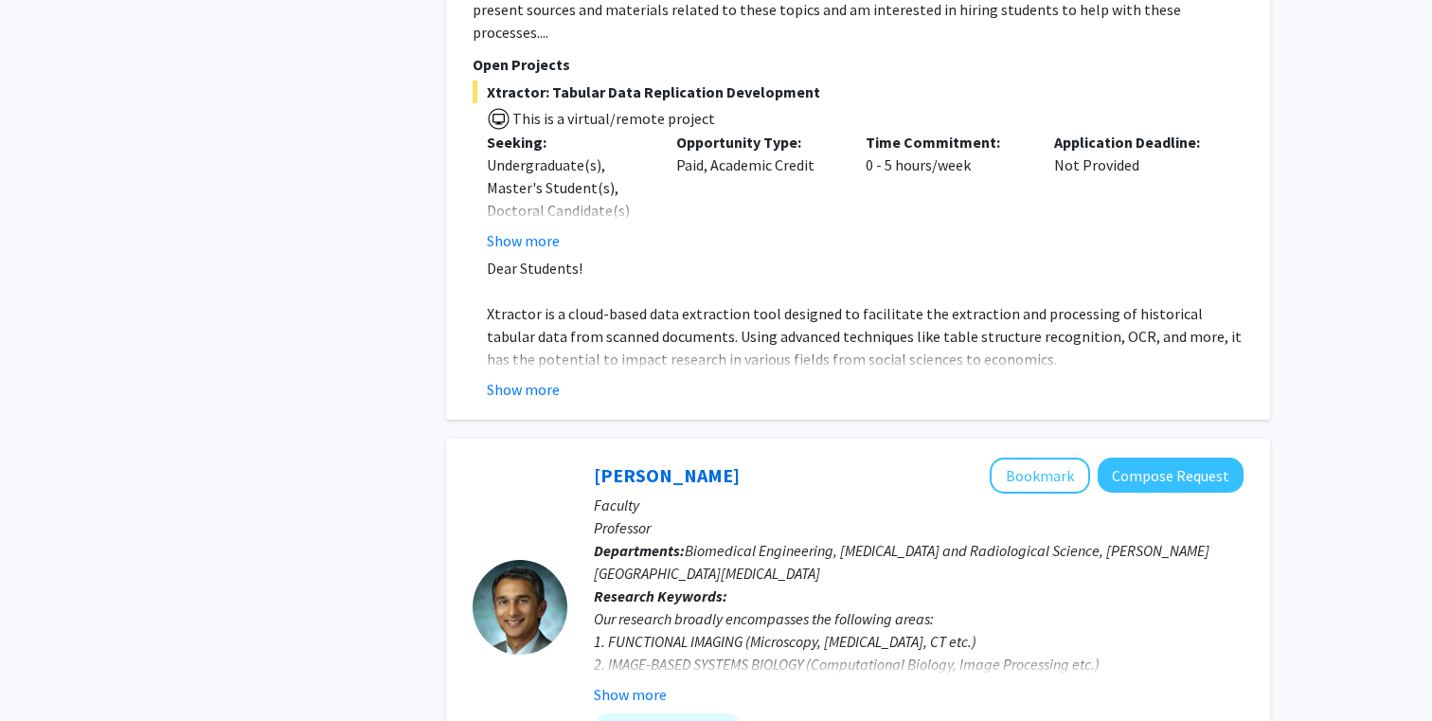
scroll to position [6212, 0]
click at [643, 681] on button "Show more" at bounding box center [630, 692] width 73 height 23
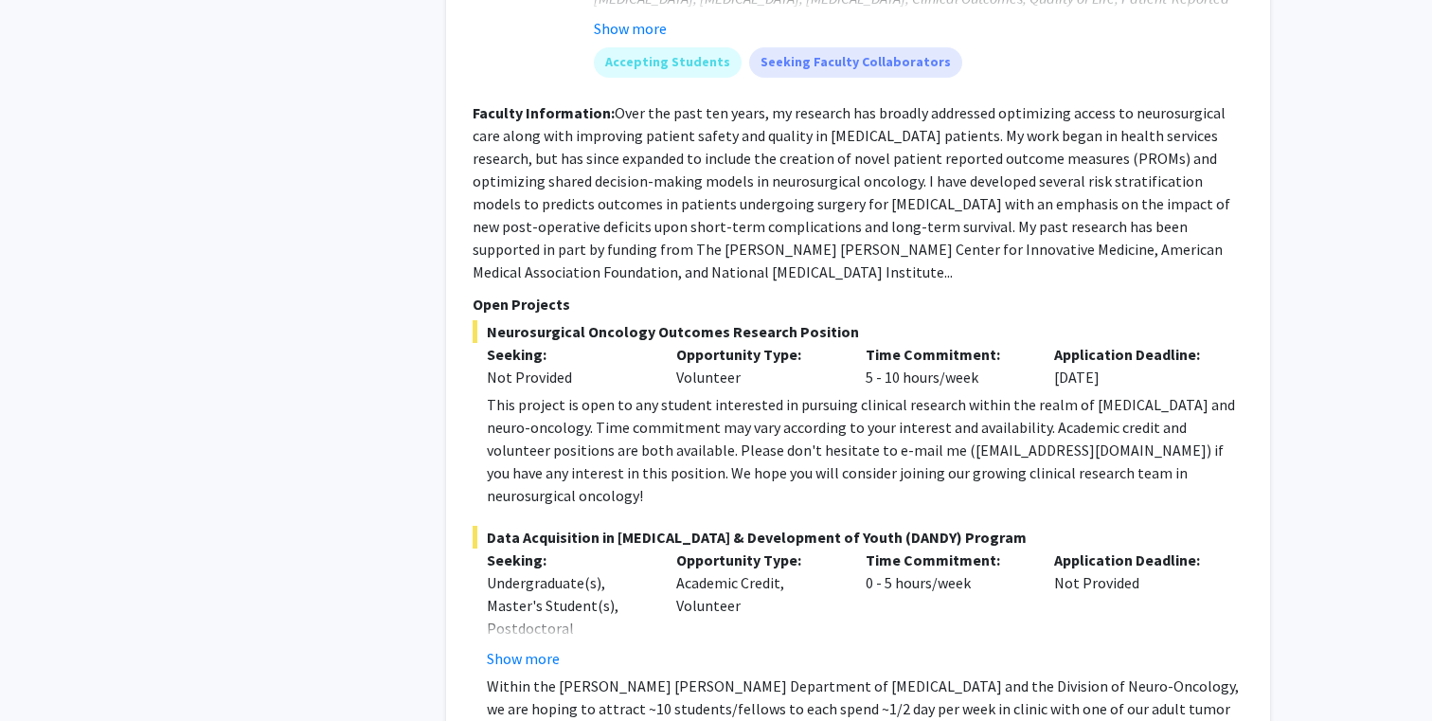
scroll to position [8830, 0]
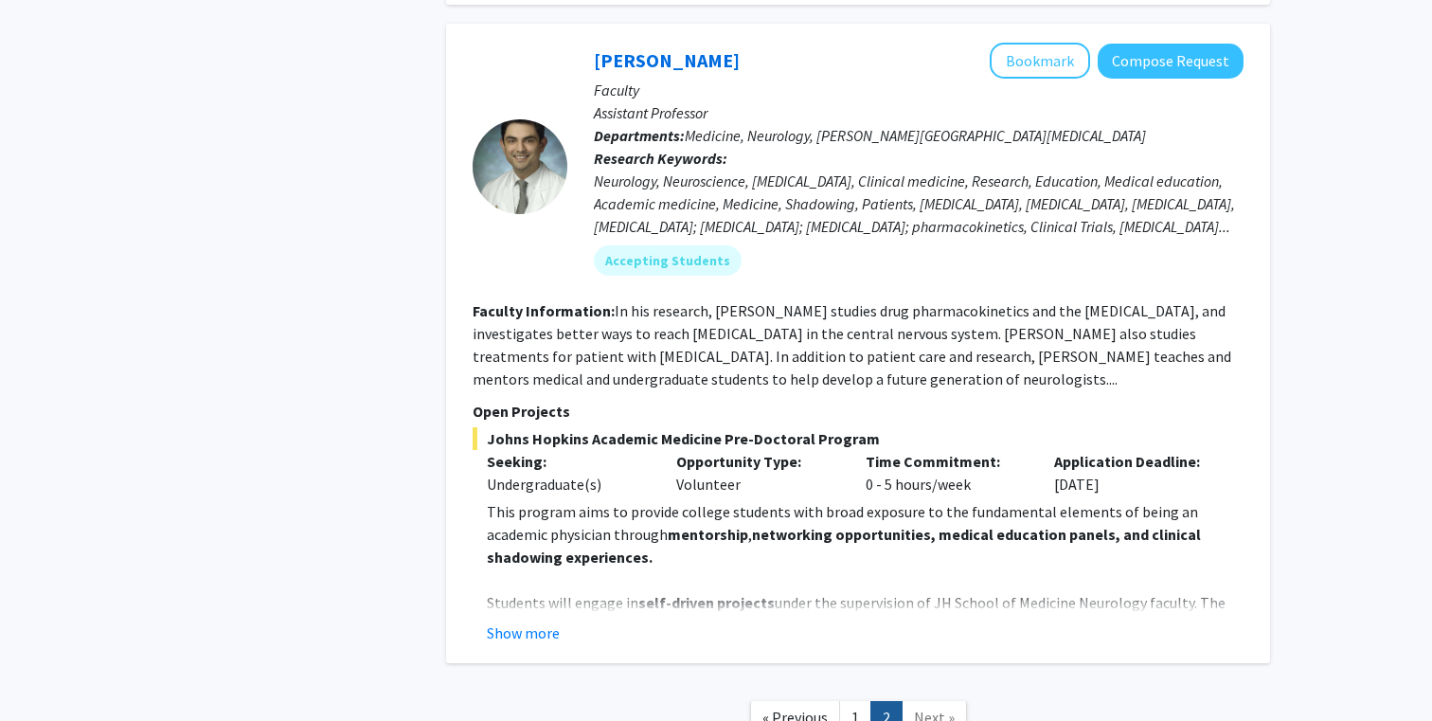
scroll to position [3656, 0]
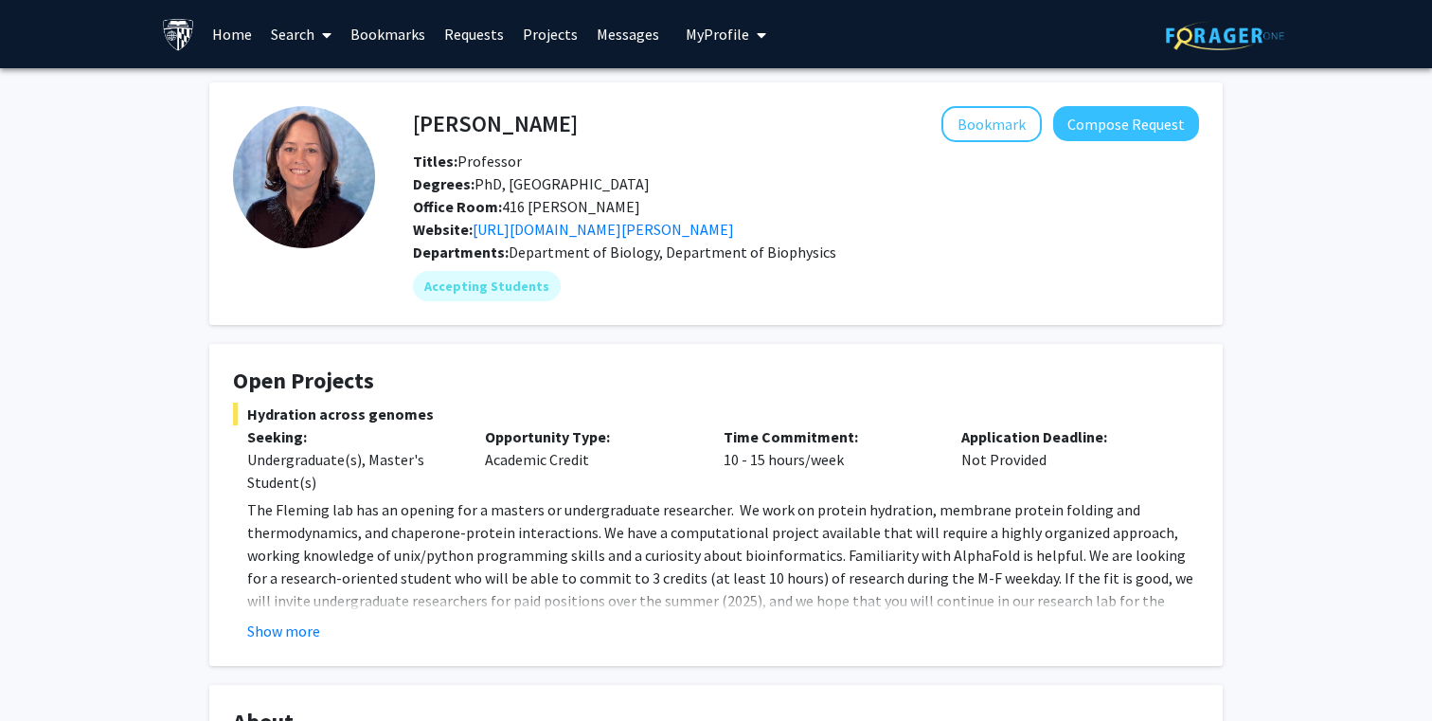
scroll to position [20, 0]
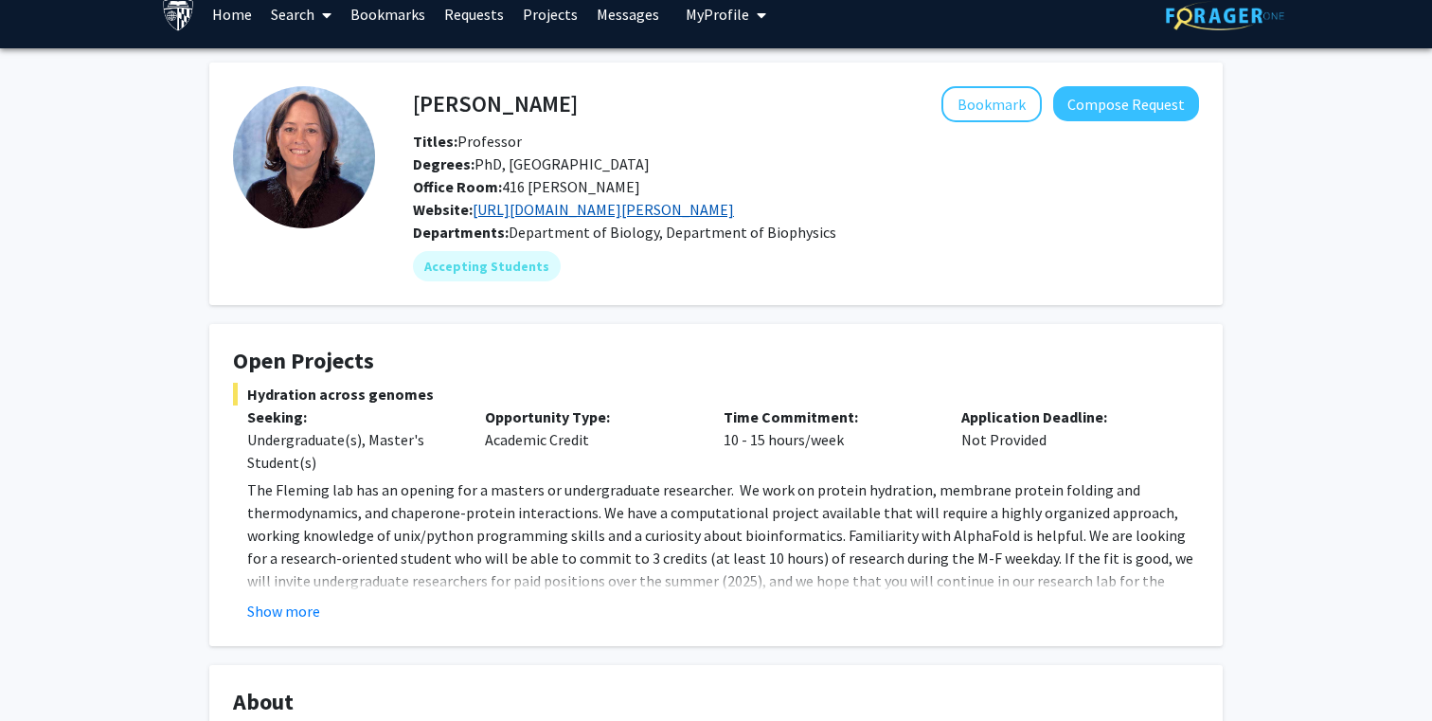
click at [639, 207] on link "https://pages.jh.edu/fleming/" at bounding box center [603, 209] width 261 height 19
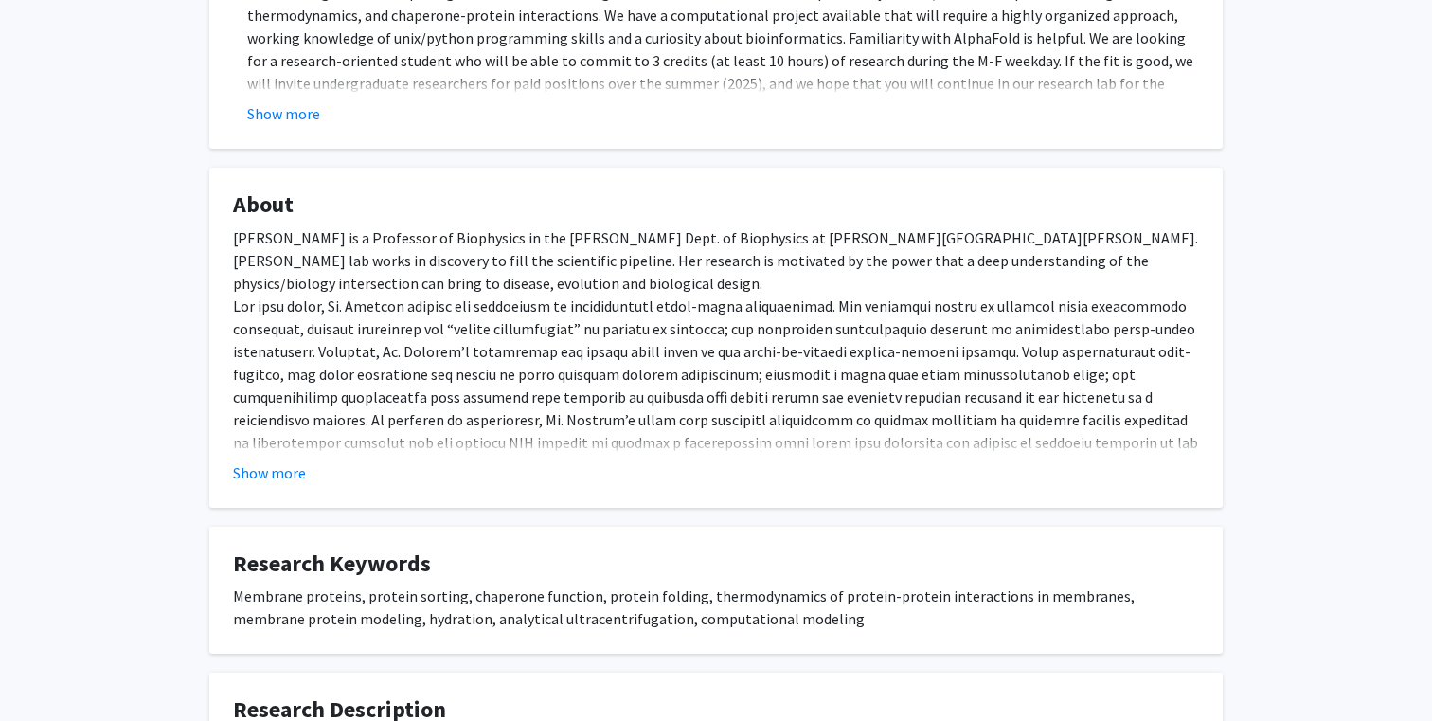
scroll to position [533, 0]
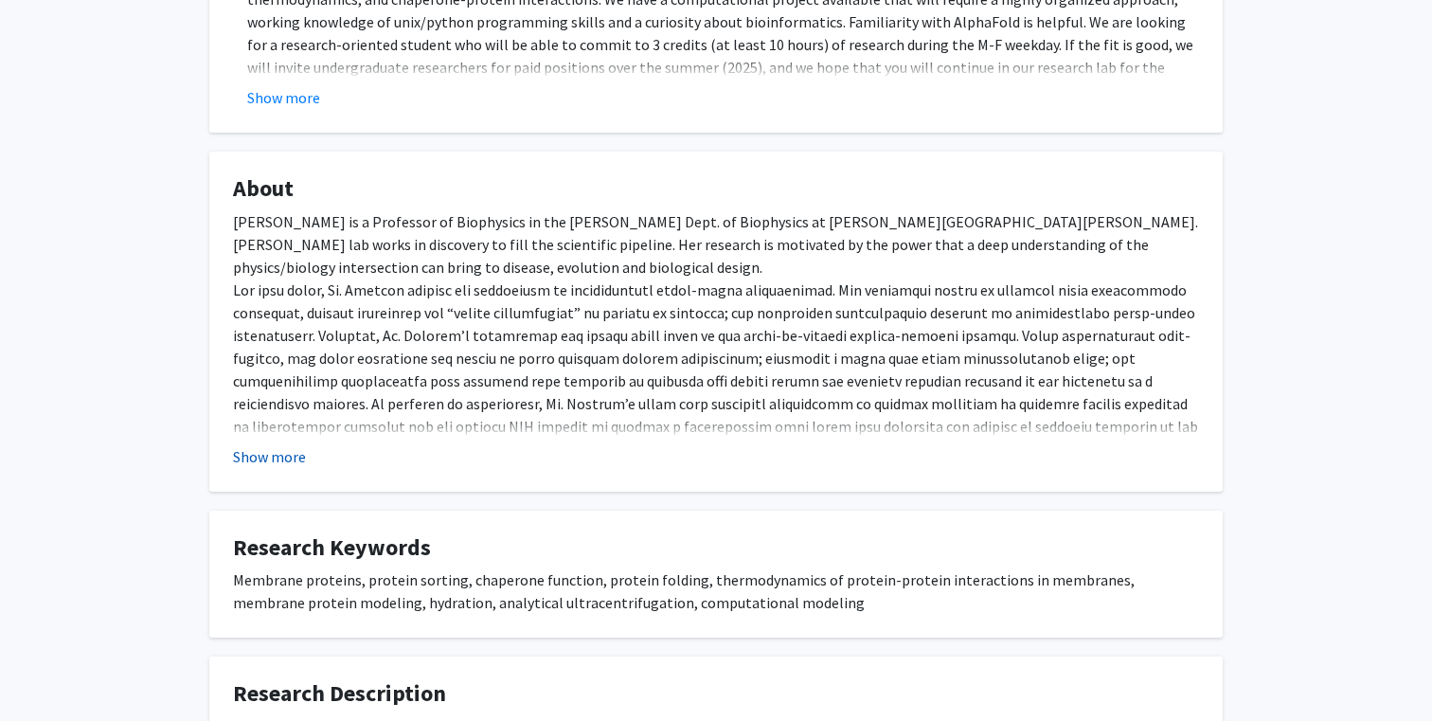
click at [288, 447] on button "Show more" at bounding box center [269, 456] width 73 height 23
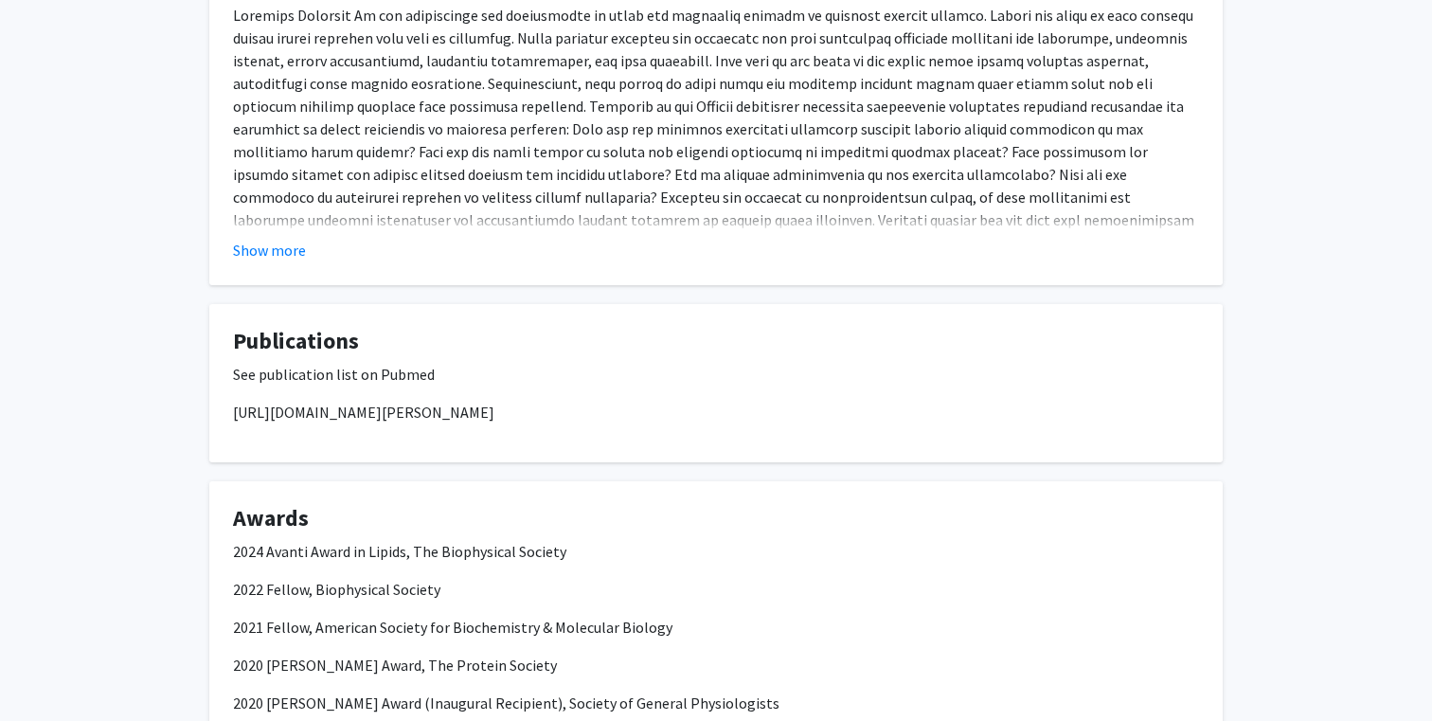
scroll to position [1435, 0]
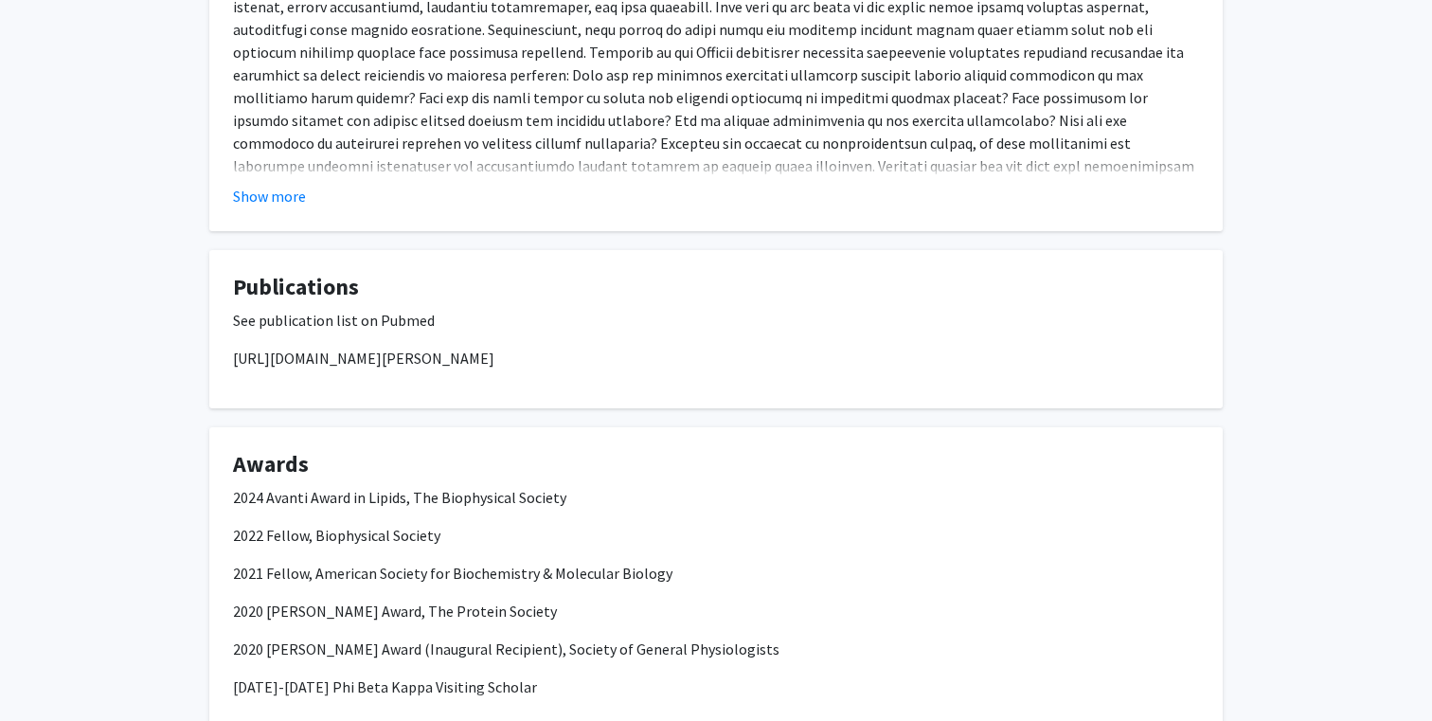
click at [383, 347] on p "https://pubmed.ncbi.nlm.nih.gov/?term=fleming+kg&sort=date&sort_order=desc" at bounding box center [716, 358] width 966 height 23
copy p "https://pubmed.ncbi.nlm.nih.gov/?term=fleming+kg&sort=date&sort_order=desc"
